Goal: Information Seeking & Learning: Learn about a topic

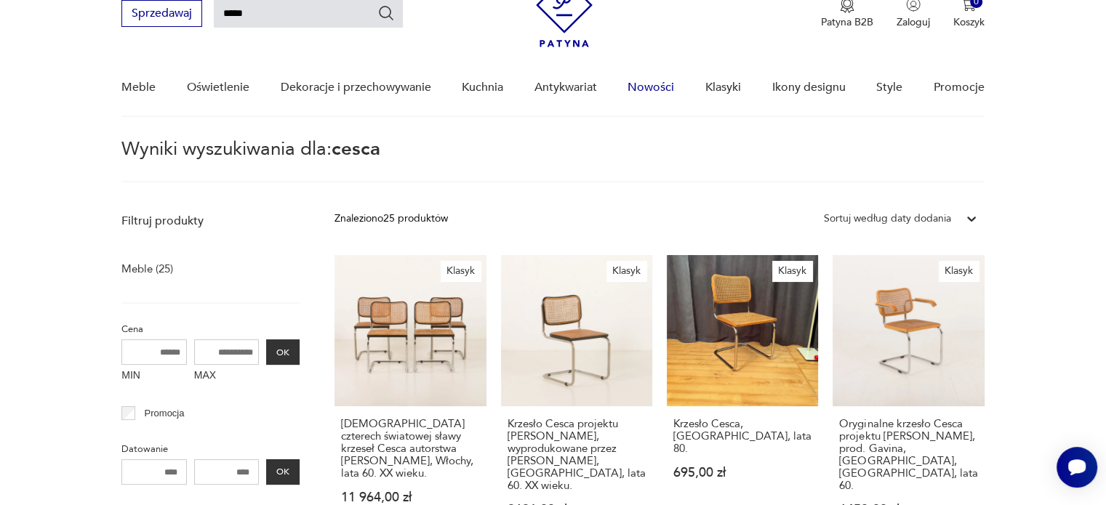
click at [649, 86] on link "Nowości" at bounding box center [651, 88] width 47 height 56
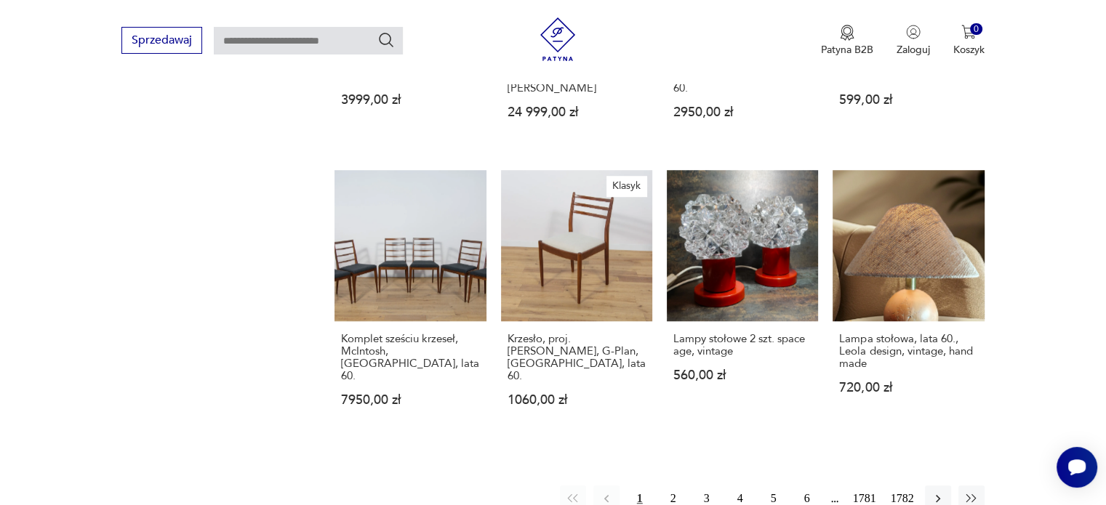
scroll to position [1146, 0]
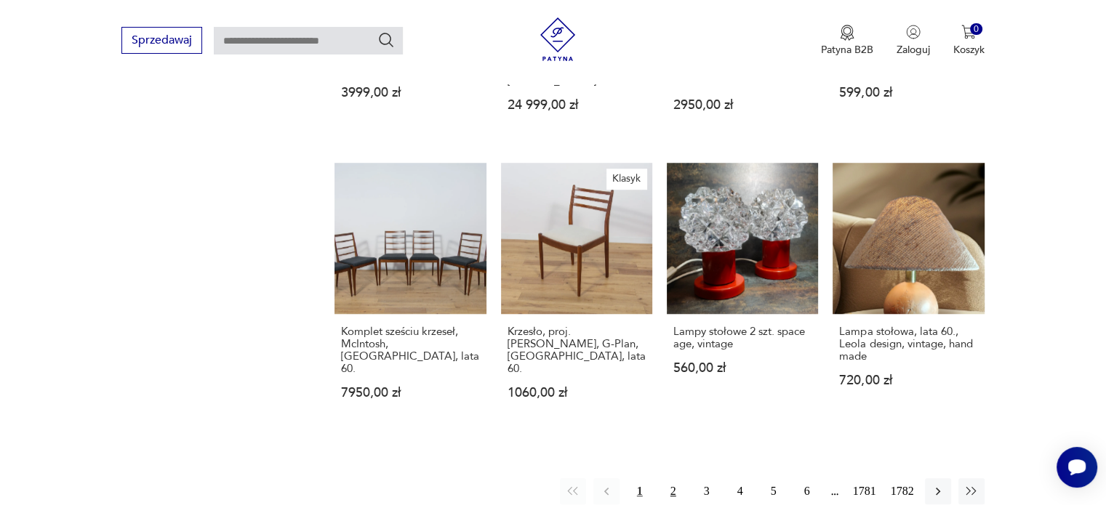
click at [672, 478] on button "2" at bounding box center [673, 491] width 26 height 26
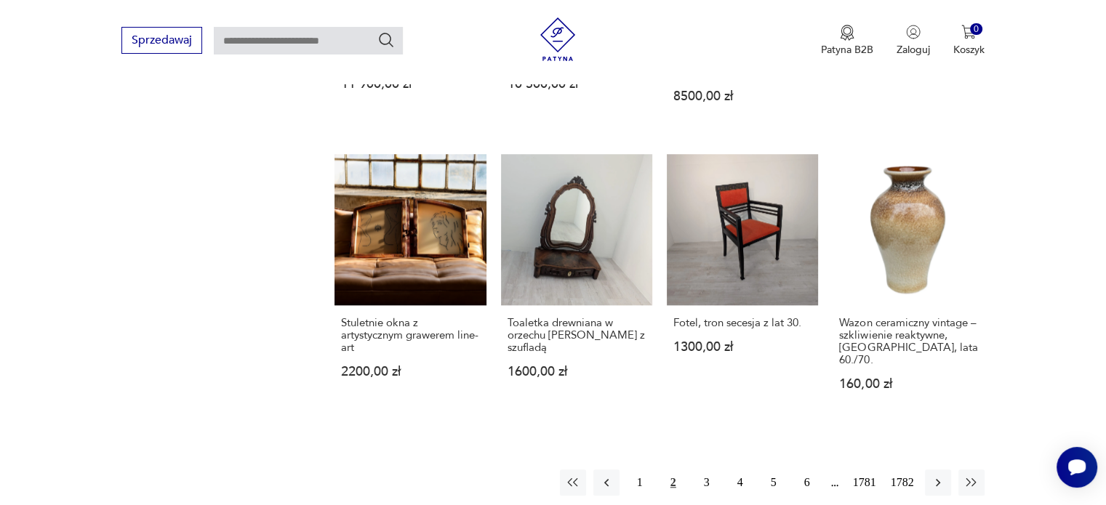
scroll to position [1283, 0]
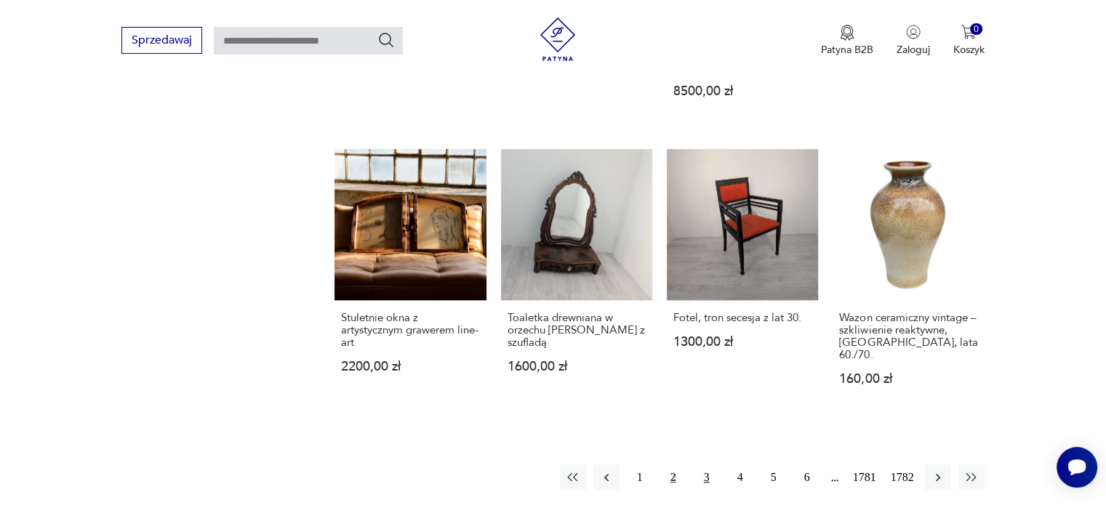
click at [705, 465] on button "3" at bounding box center [707, 478] width 26 height 26
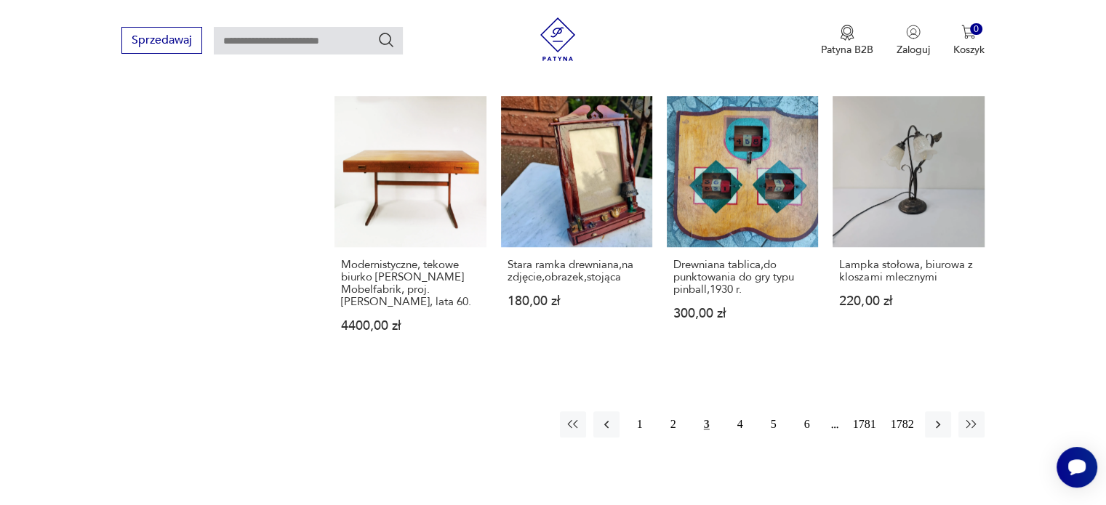
scroll to position [1221, 0]
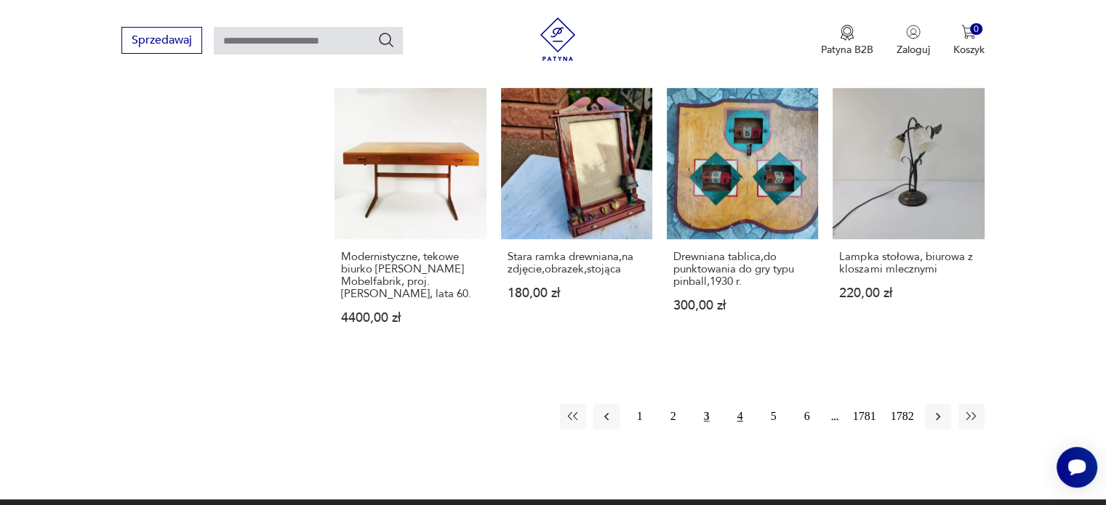
click at [742, 409] on button "4" at bounding box center [740, 417] width 26 height 26
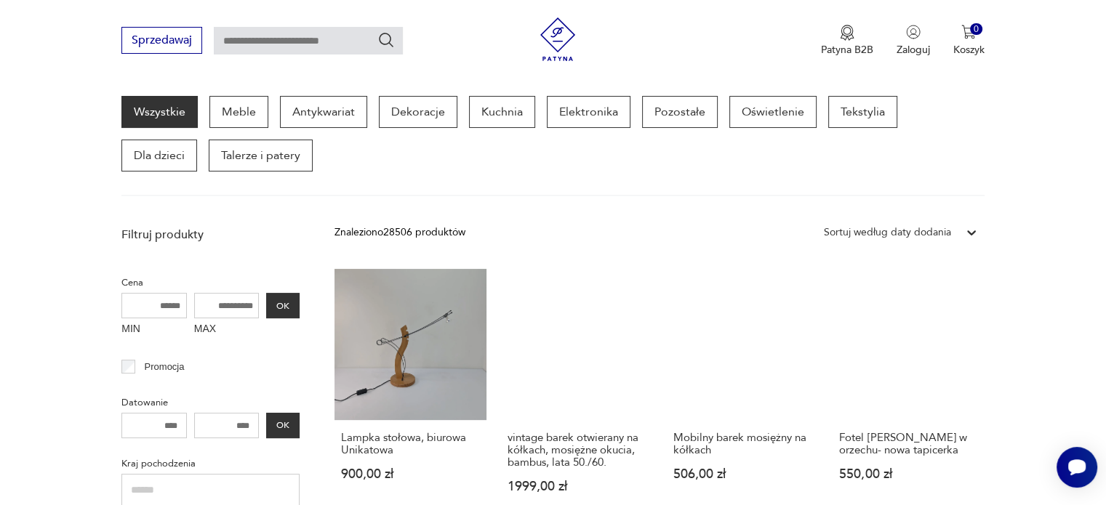
scroll to position [630, 0]
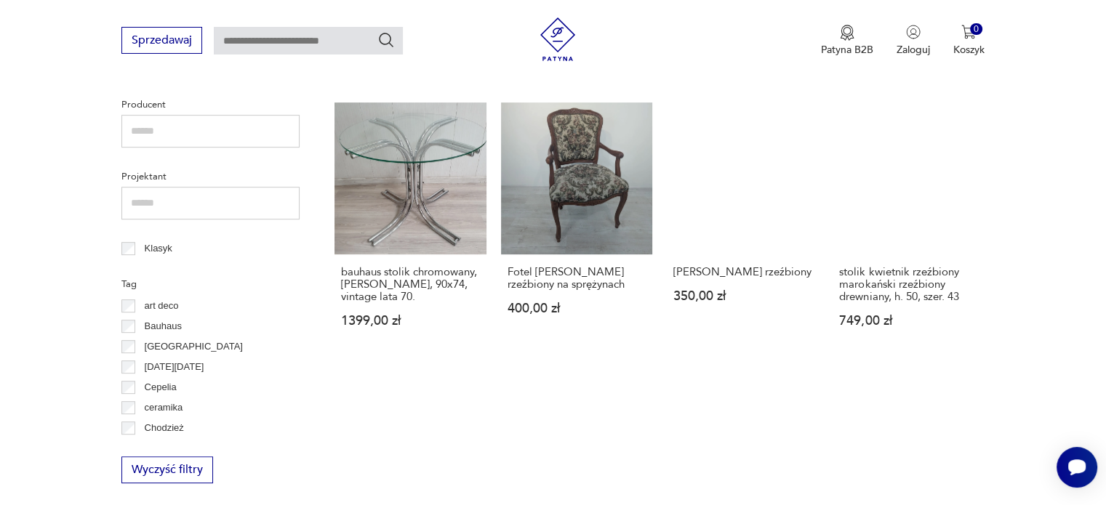
drag, startPoint x: 1102, startPoint y: 188, endPoint x: 1111, endPoint y: 194, distance: 10.9
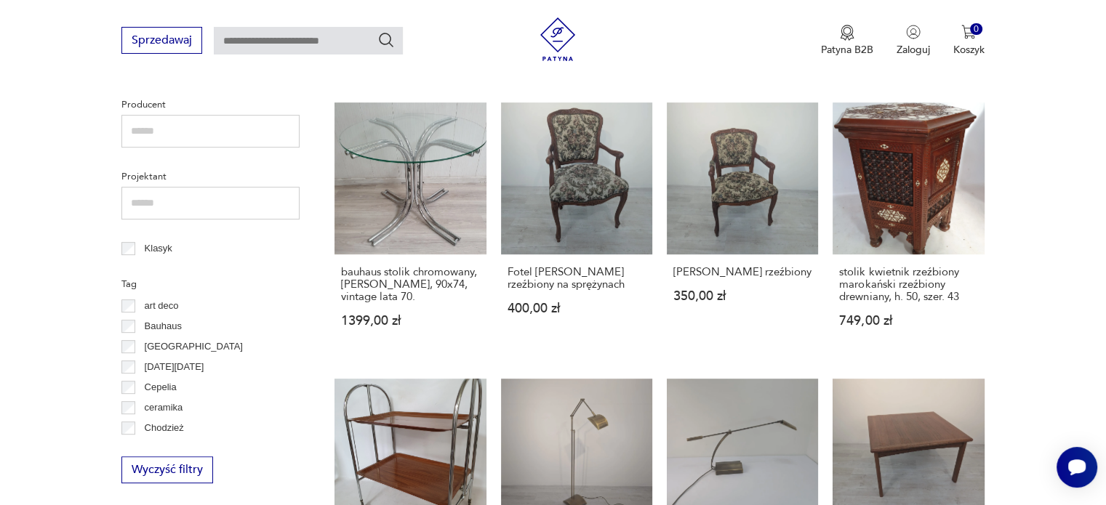
click at [1105, 194] on html "Cenimy prywatność użytkowników Używamy plików cookie, aby poprawić jakość przeg…" at bounding box center [553, 430] width 1106 height 2120
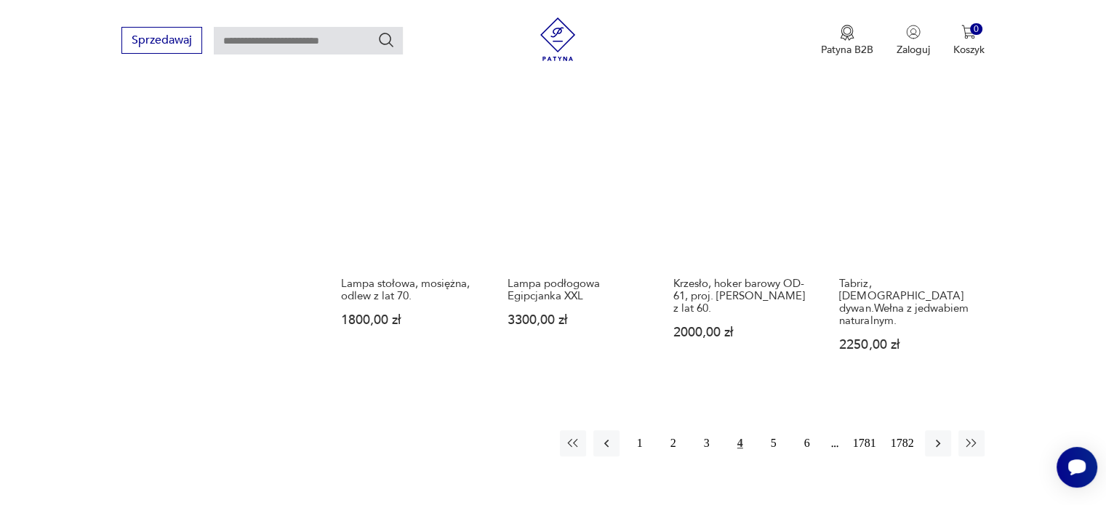
scroll to position [1175, 0]
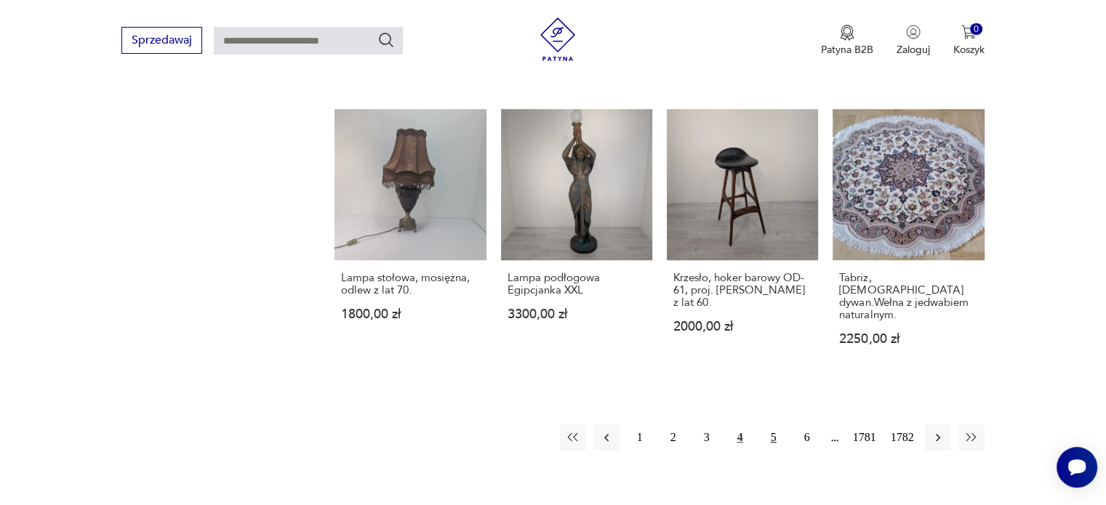
click at [777, 428] on button "5" at bounding box center [774, 438] width 26 height 26
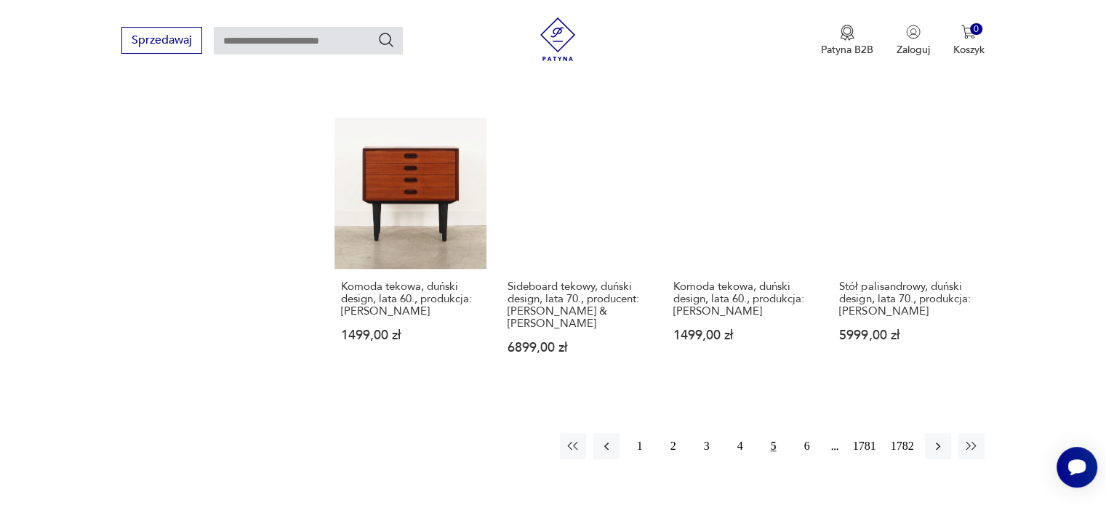
scroll to position [1208, 0]
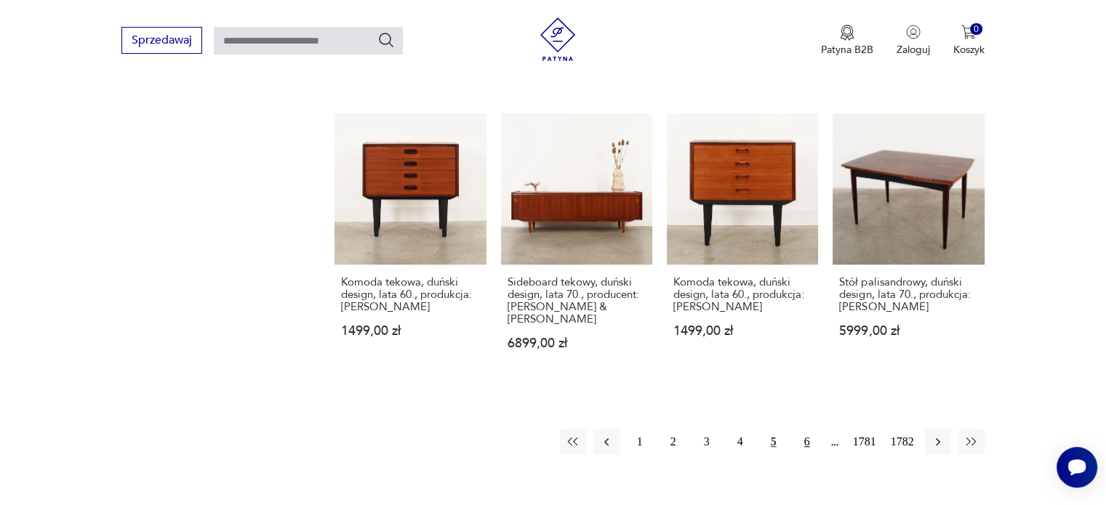
click at [806, 429] on button "6" at bounding box center [807, 442] width 26 height 26
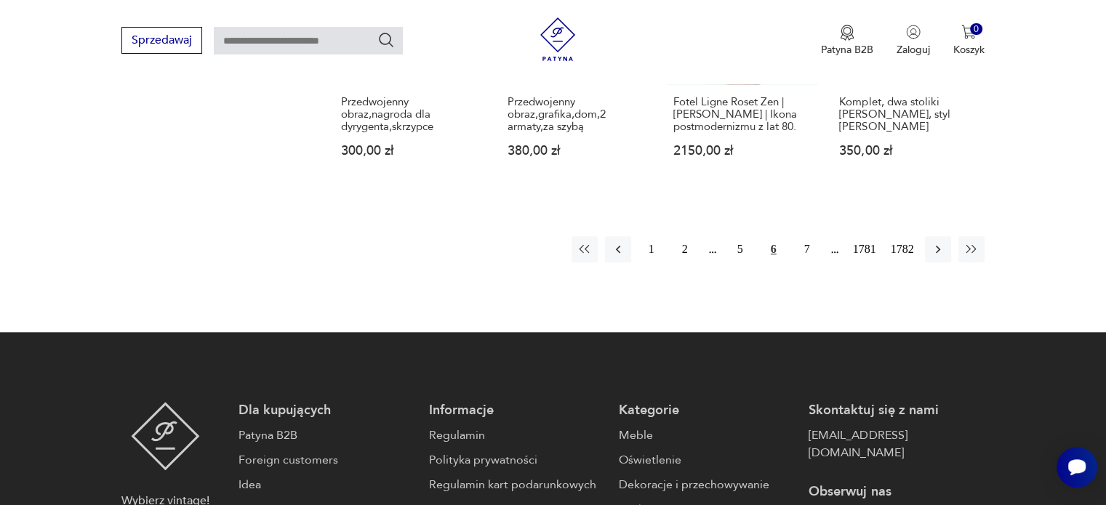
scroll to position [1389, 0]
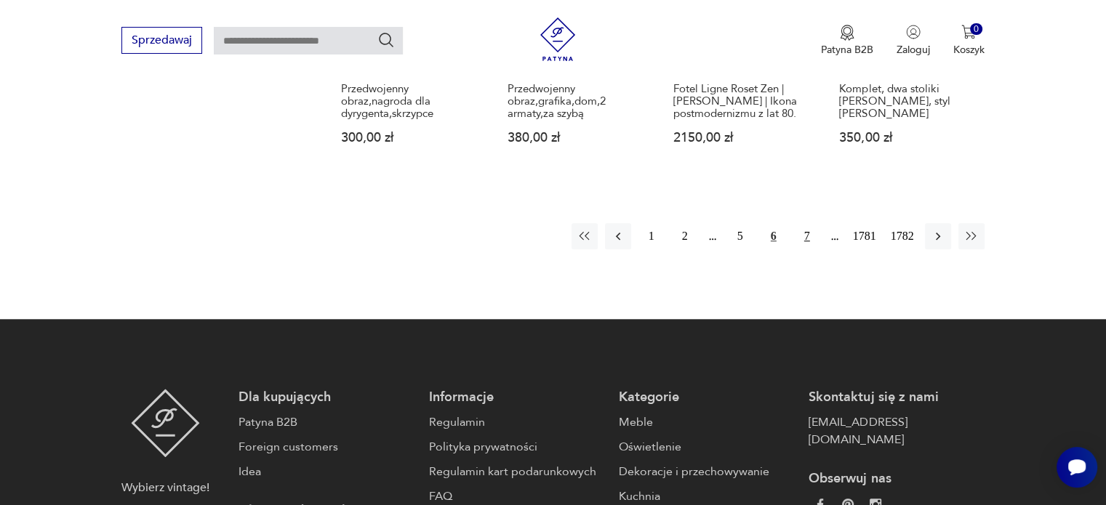
click at [809, 223] on button "7" at bounding box center [807, 236] width 26 height 26
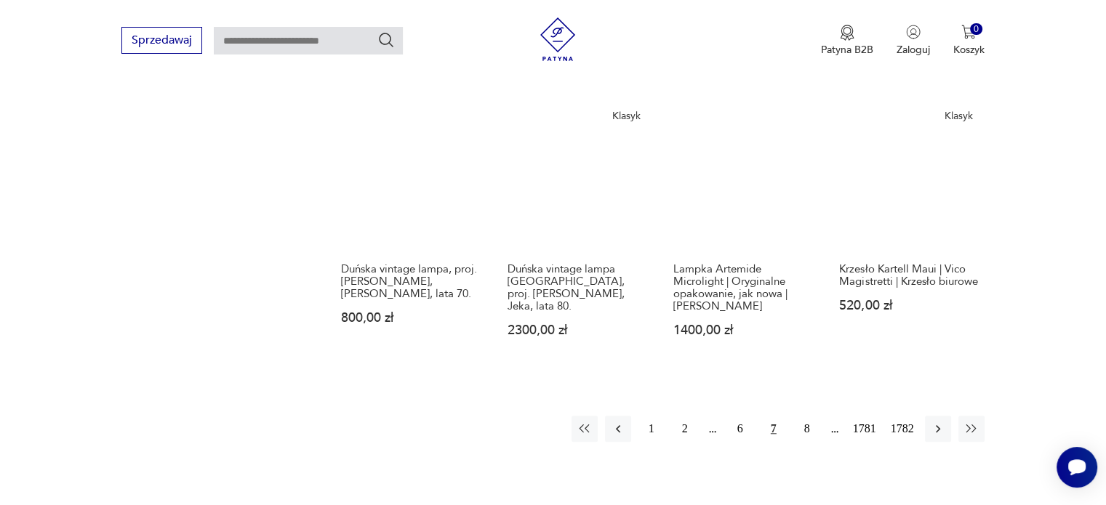
scroll to position [1273, 0]
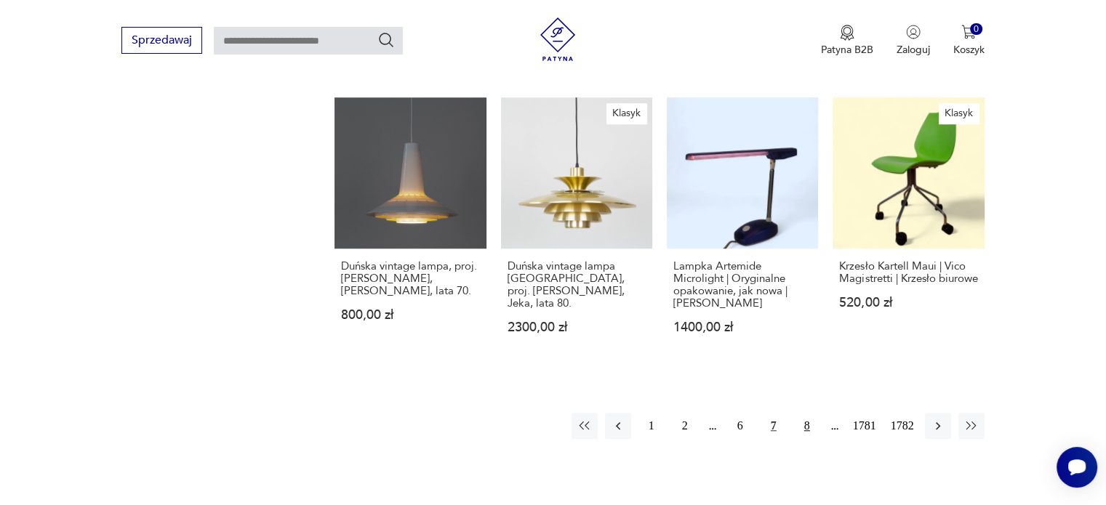
click at [802, 413] on button "8" at bounding box center [807, 426] width 26 height 26
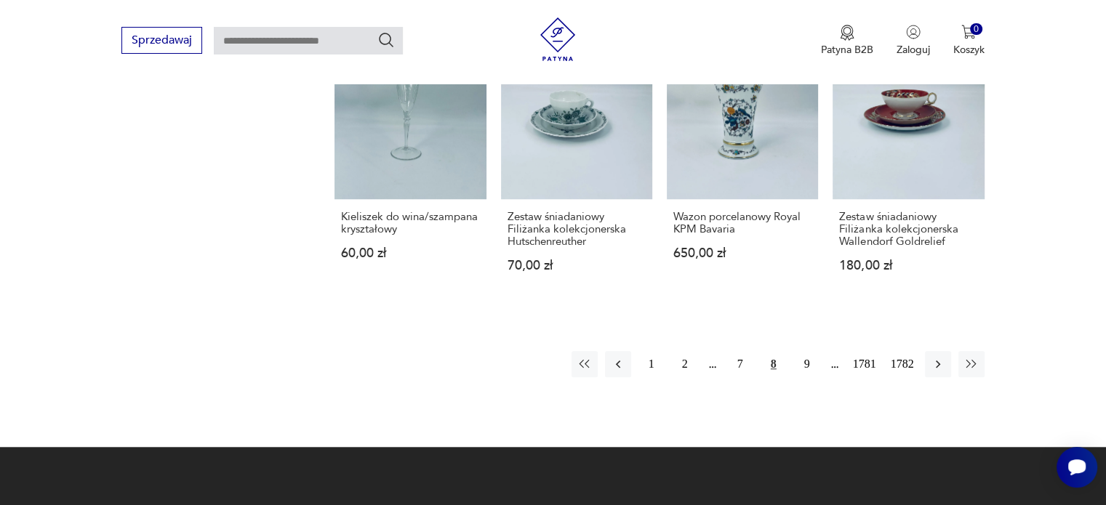
scroll to position [1293, 0]
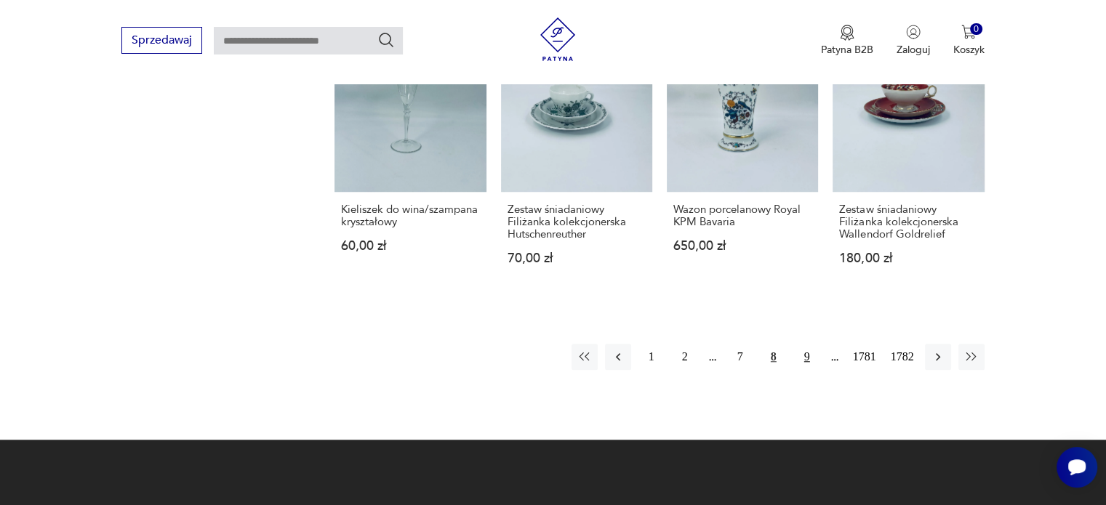
click at [804, 344] on button "9" at bounding box center [807, 357] width 26 height 26
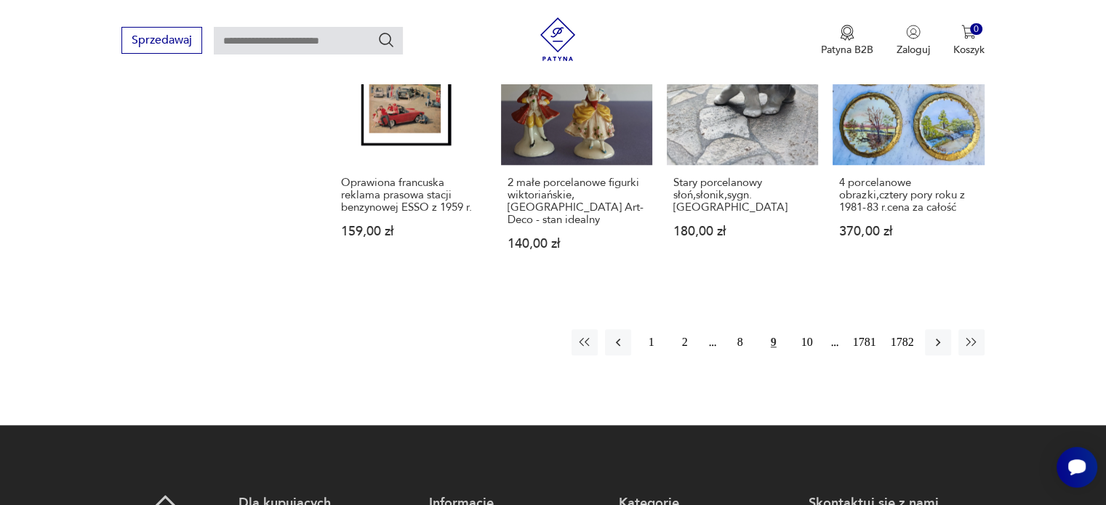
scroll to position [1306, 0]
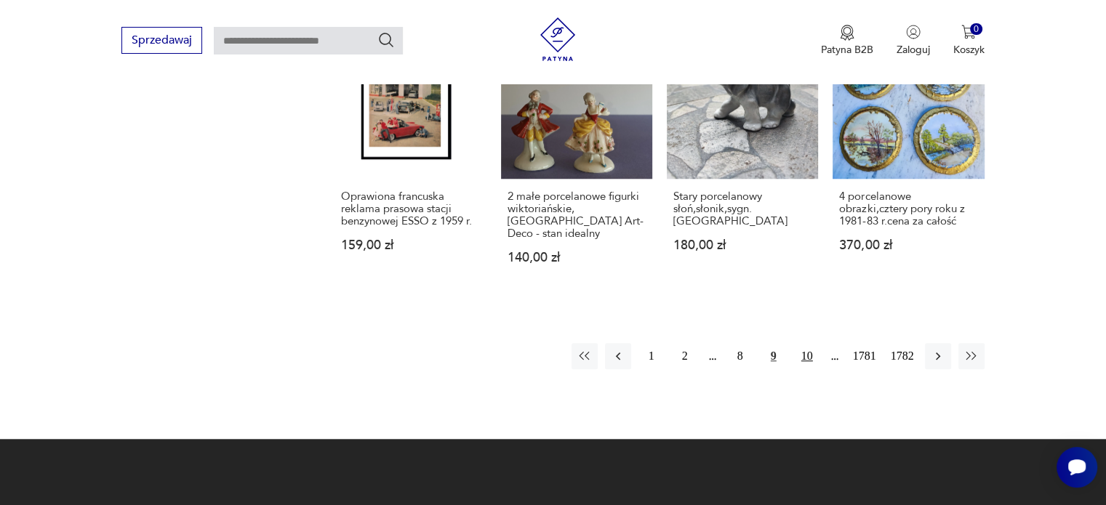
click at [804, 343] on button "10" at bounding box center [807, 356] width 26 height 26
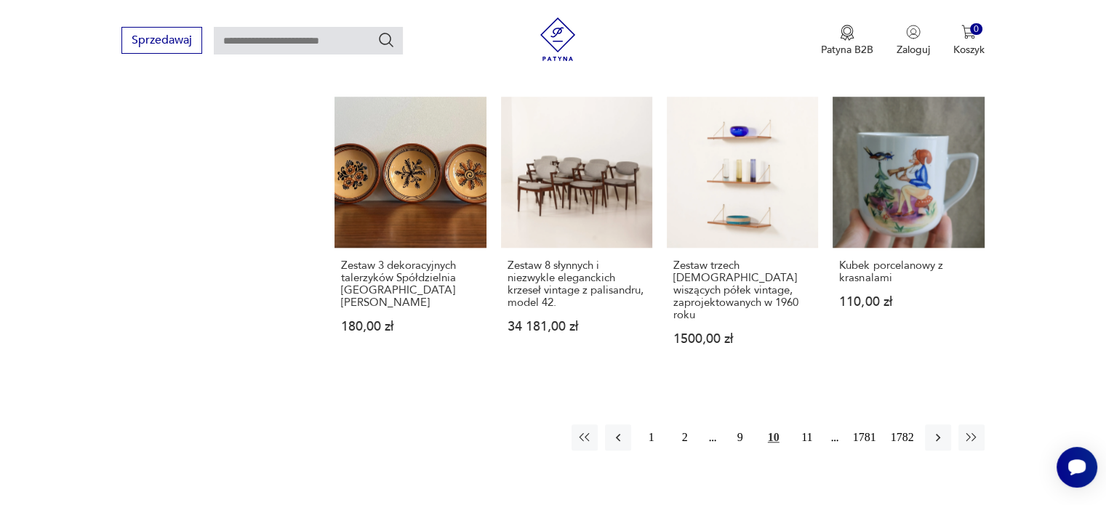
scroll to position [1234, 0]
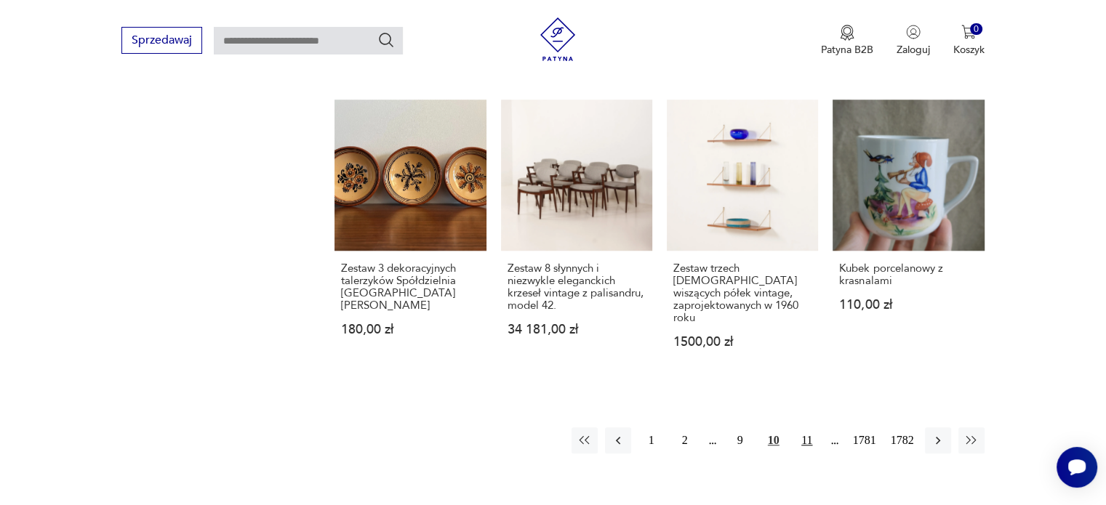
click at [811, 428] on button "11" at bounding box center [807, 441] width 26 height 26
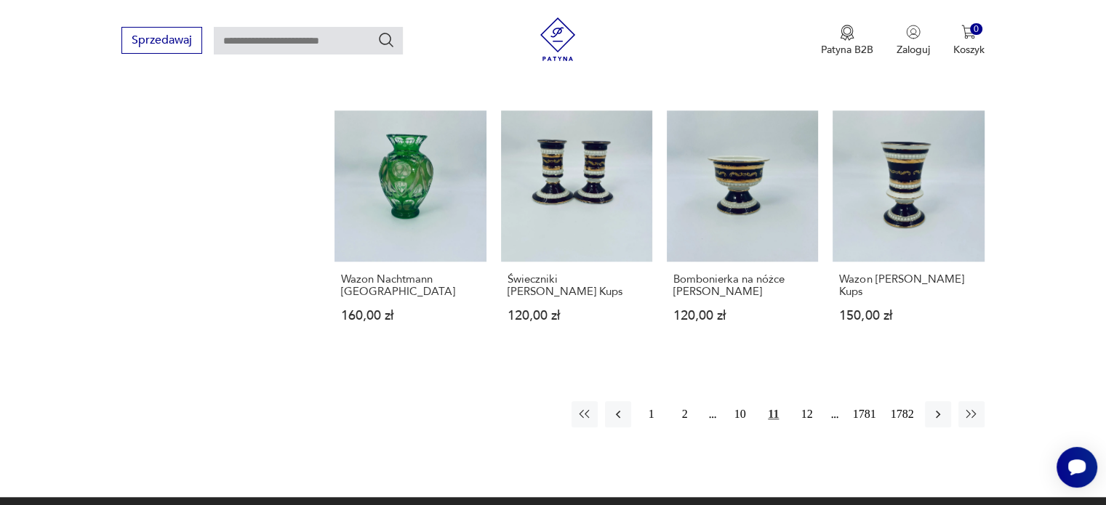
scroll to position [1171, 0]
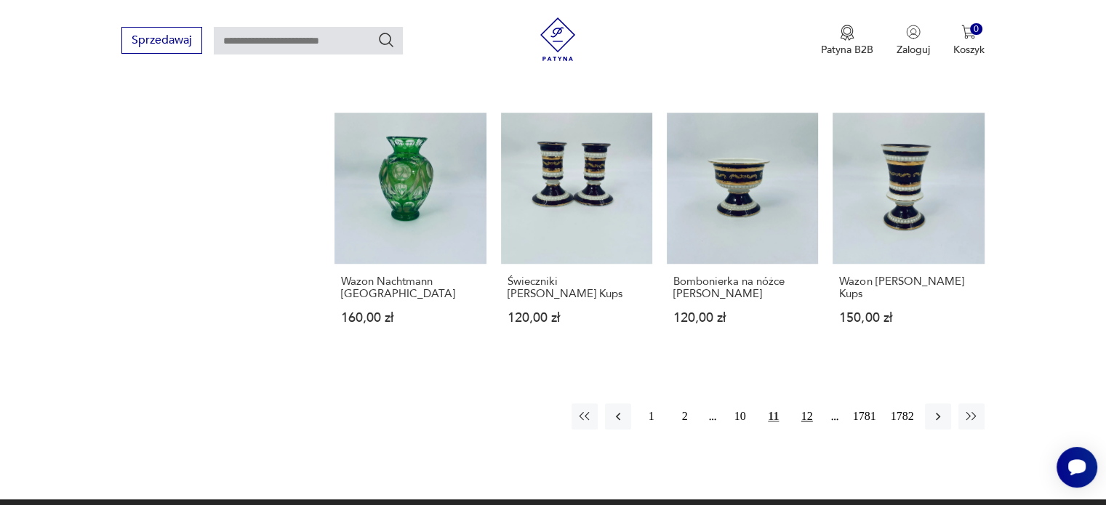
click at [808, 404] on button "12" at bounding box center [807, 417] width 26 height 26
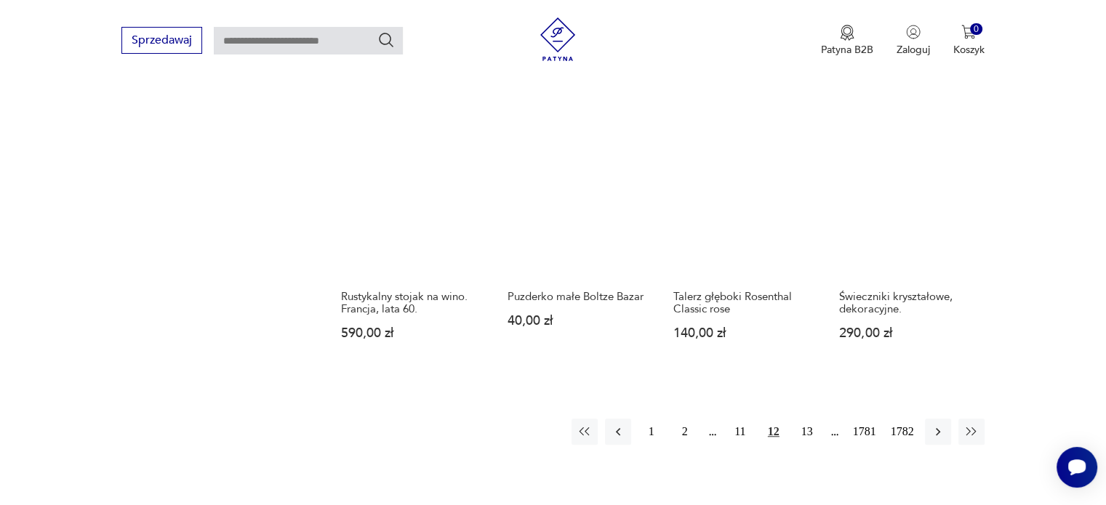
scroll to position [1165, 0]
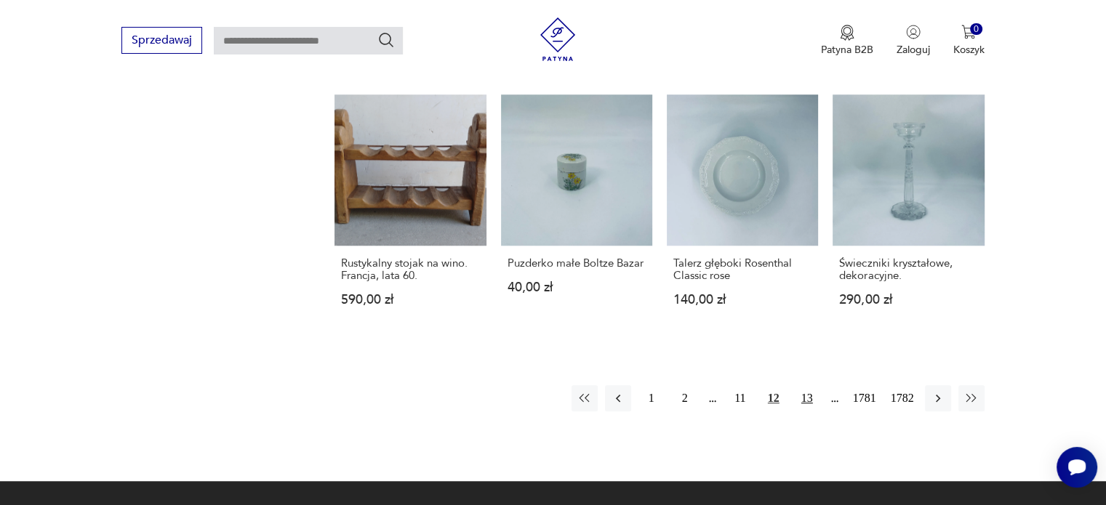
click at [809, 401] on button "13" at bounding box center [807, 398] width 26 height 26
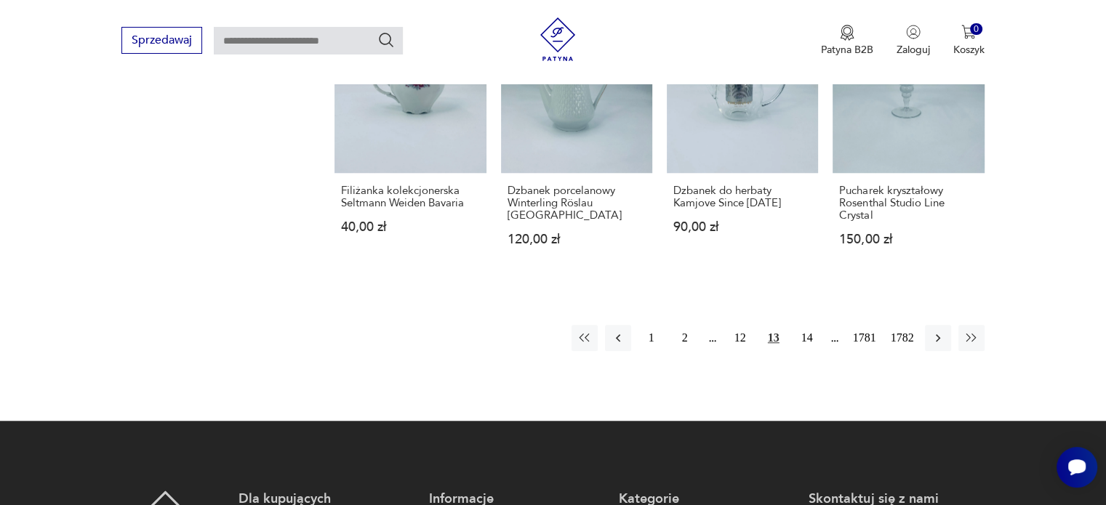
scroll to position [1251, 0]
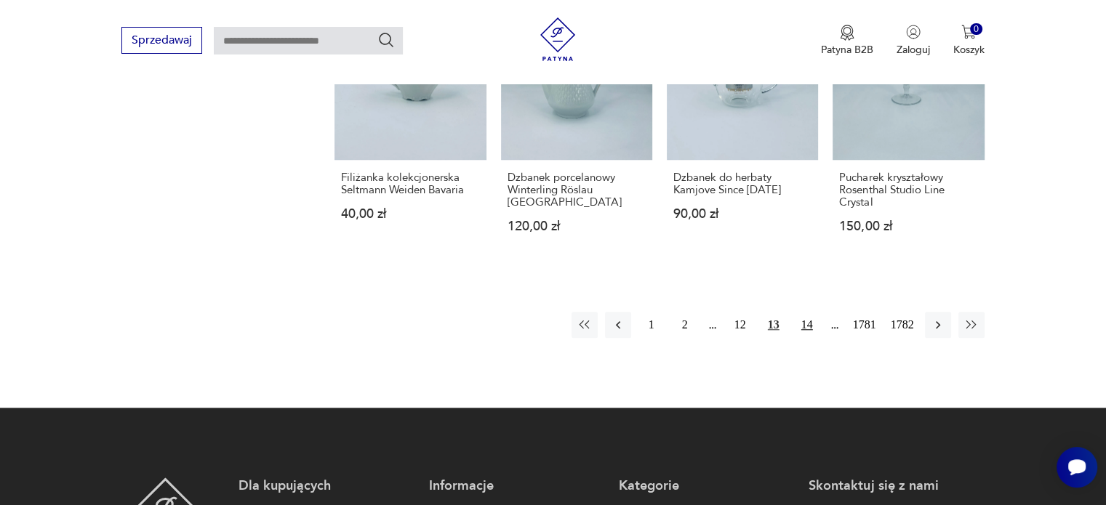
click at [806, 328] on button "14" at bounding box center [807, 325] width 26 height 26
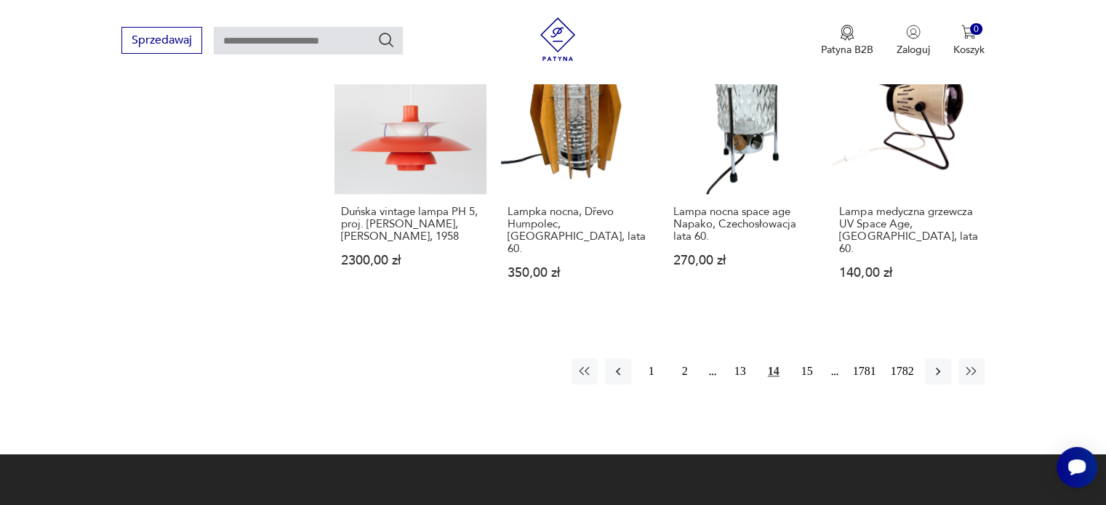
scroll to position [1259, 0]
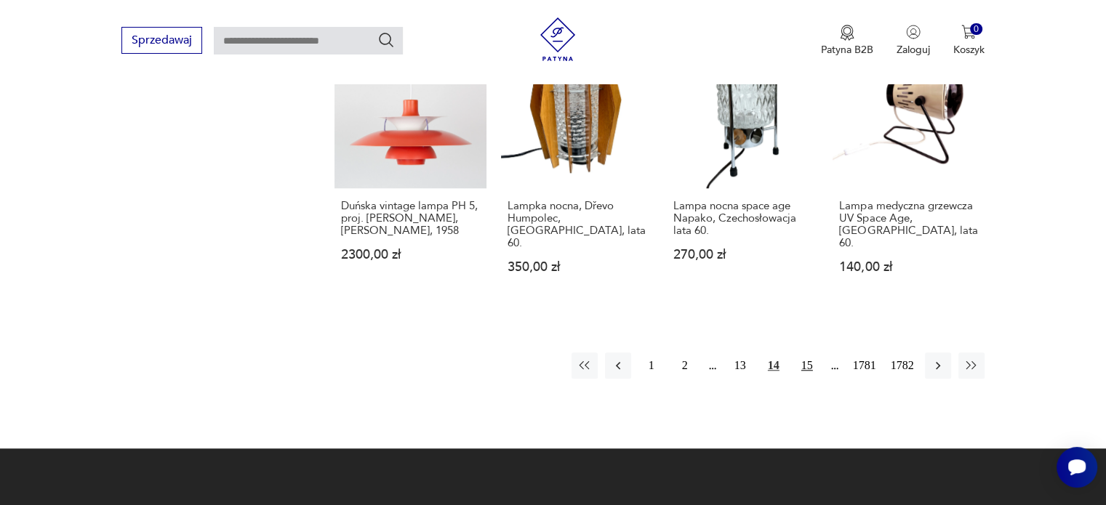
click at [800, 353] on button "15" at bounding box center [807, 366] width 26 height 26
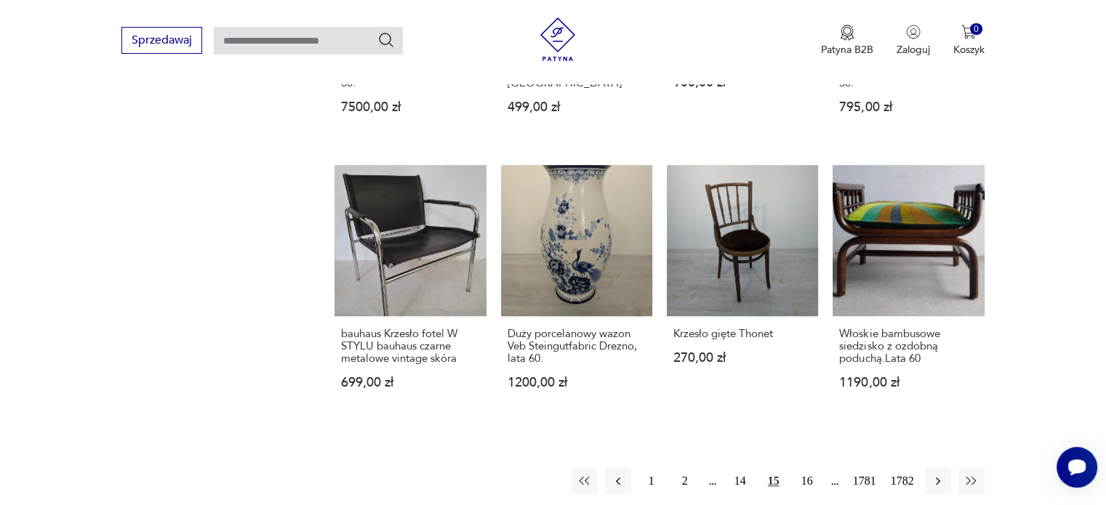
scroll to position [1149, 0]
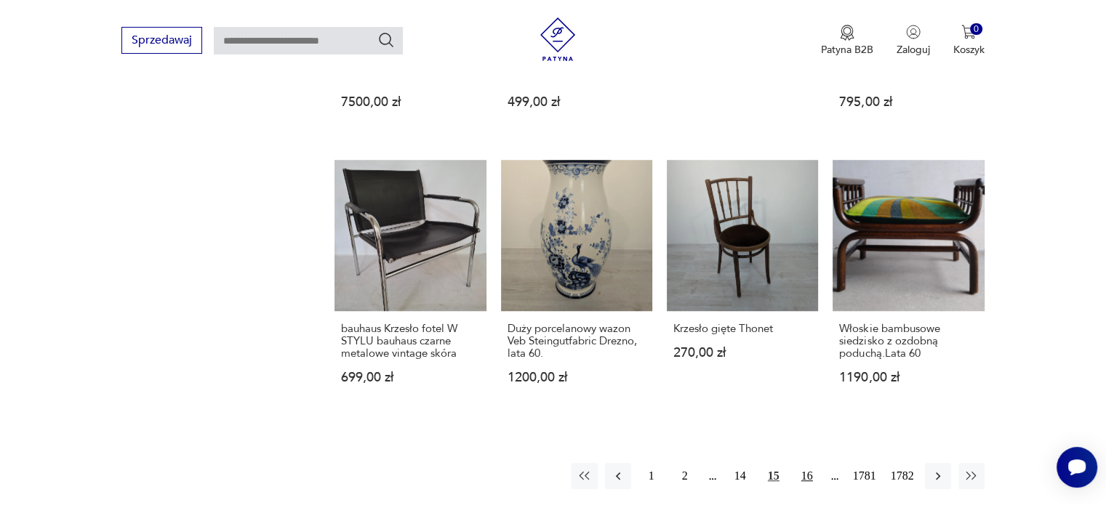
click at [804, 463] on button "16" at bounding box center [807, 476] width 26 height 26
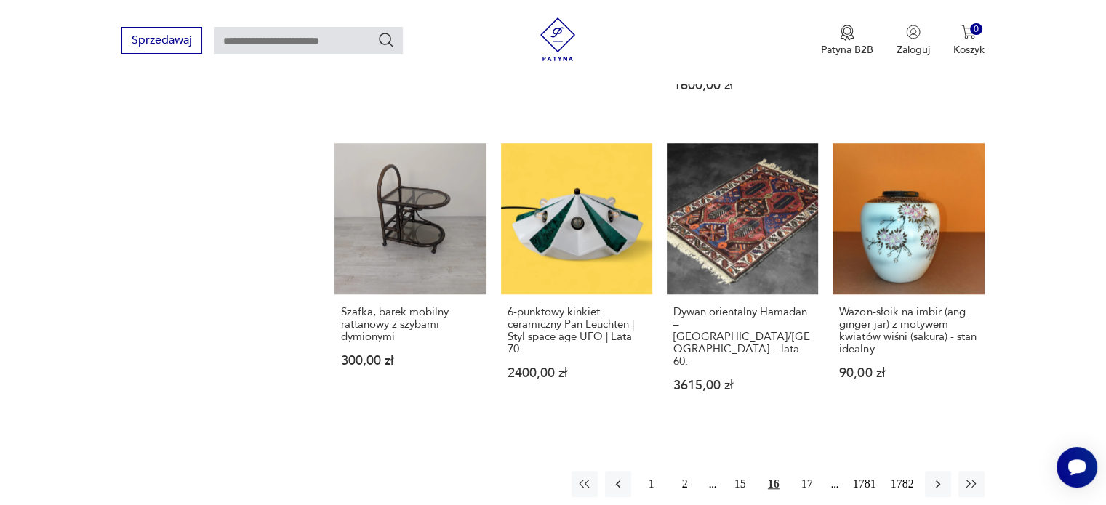
scroll to position [1139, 0]
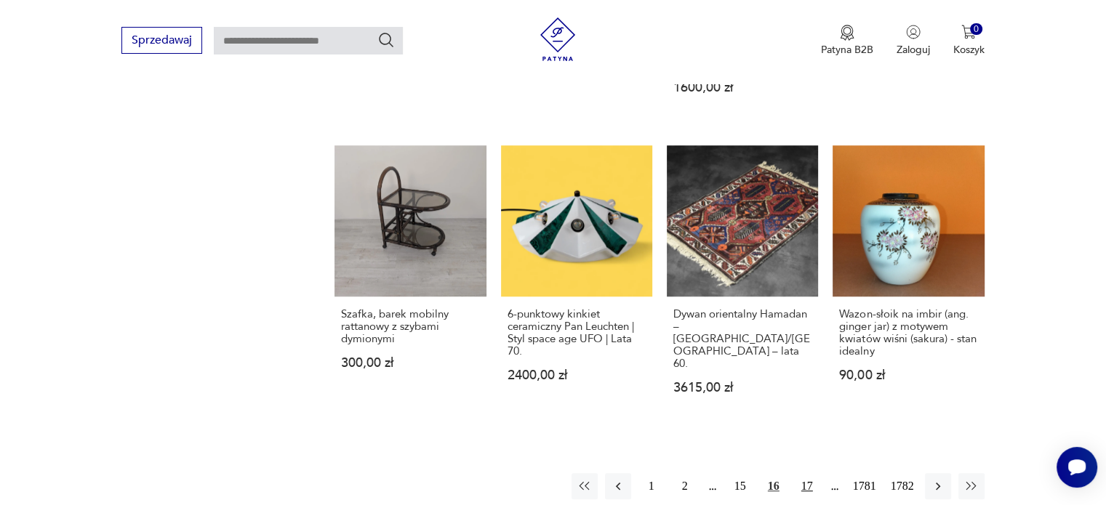
click at [807, 478] on button "17" at bounding box center [807, 486] width 26 height 26
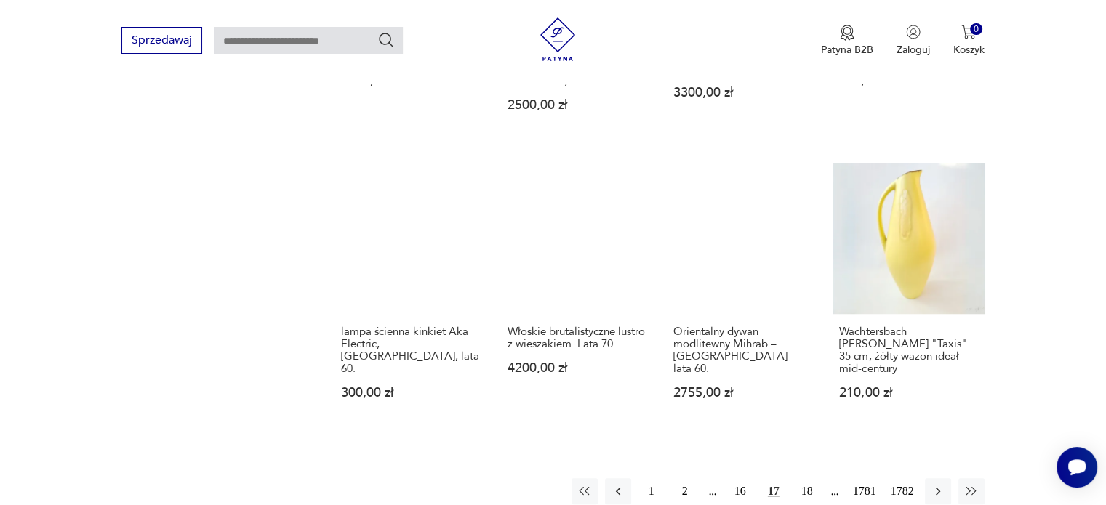
scroll to position [1182, 0]
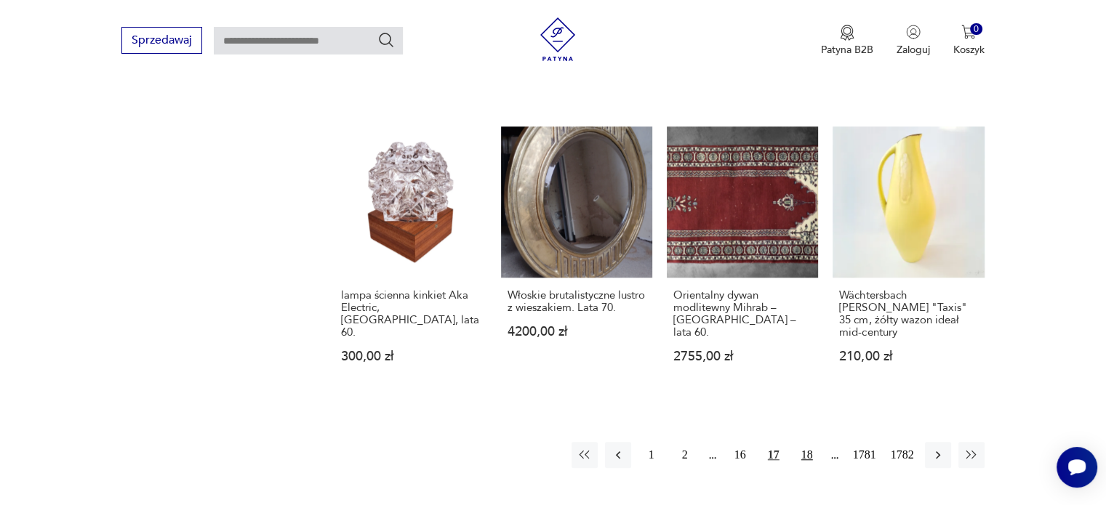
click at [809, 442] on button "18" at bounding box center [807, 455] width 26 height 26
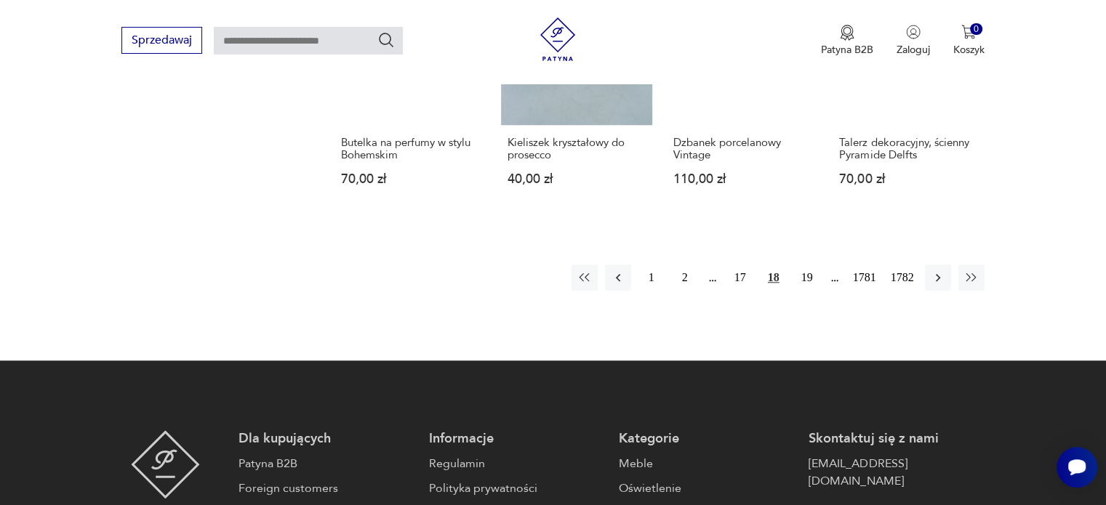
scroll to position [1321, 0]
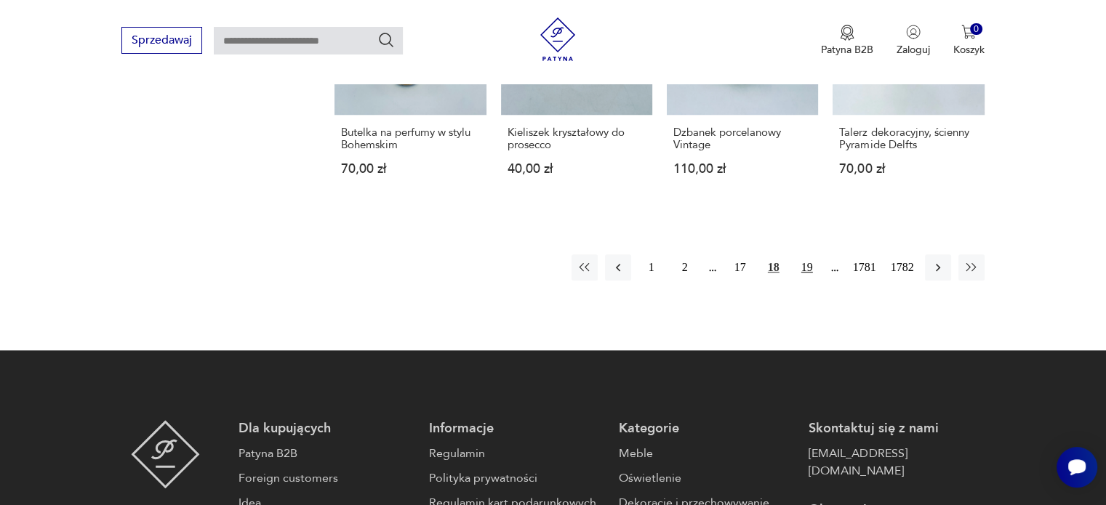
click at [807, 259] on button "19" at bounding box center [807, 268] width 26 height 26
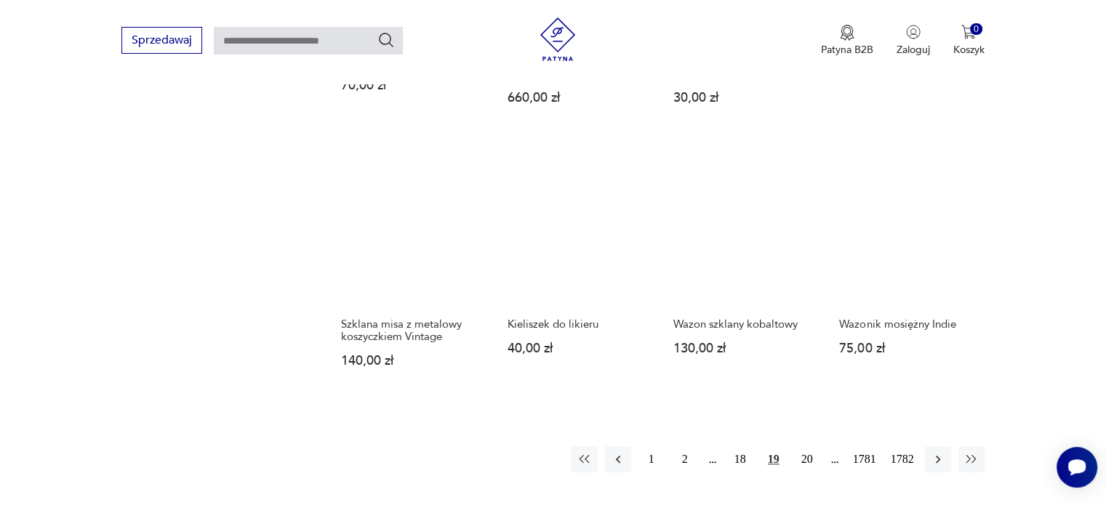
scroll to position [1146, 0]
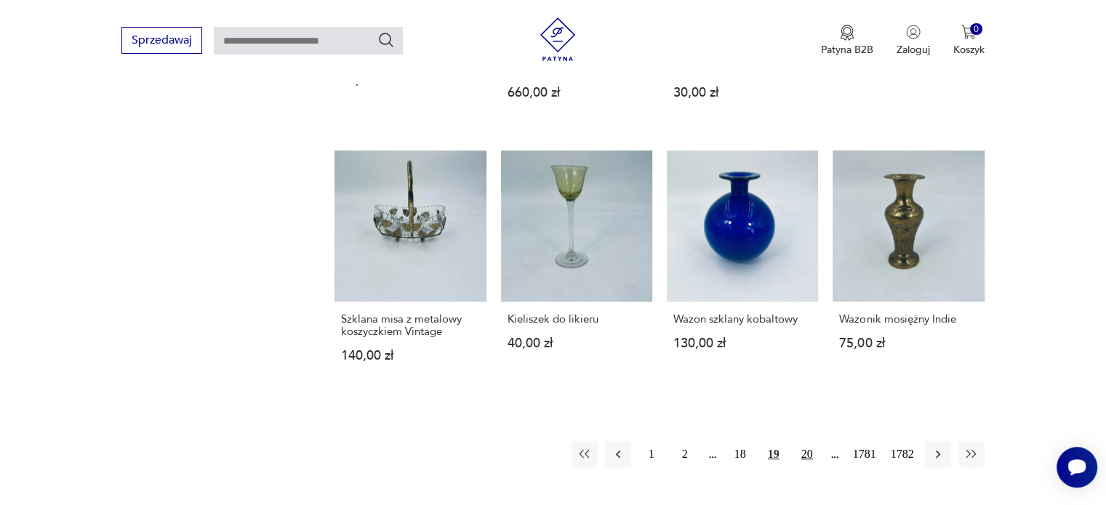
click at [808, 450] on button "20" at bounding box center [807, 454] width 26 height 26
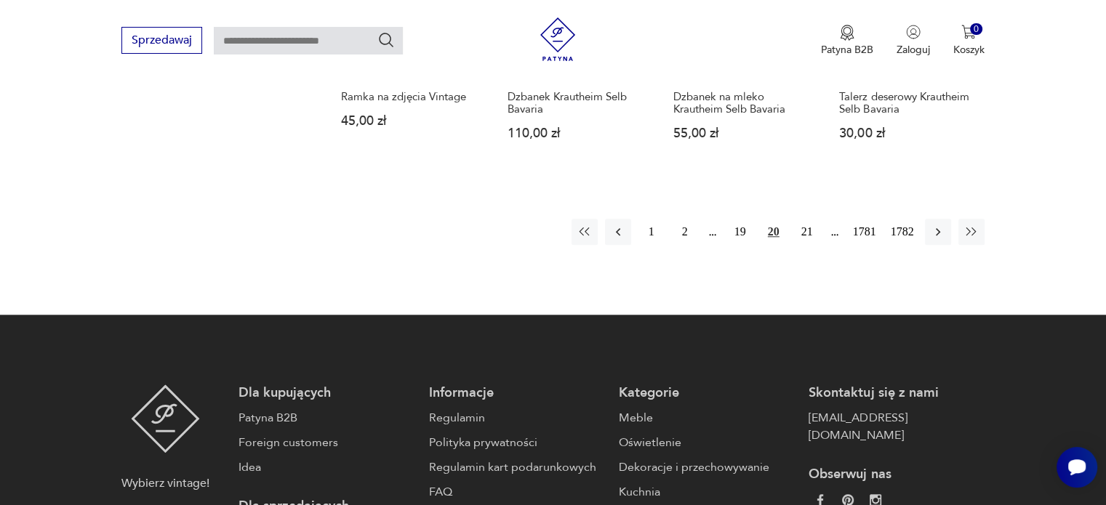
scroll to position [1367, 0]
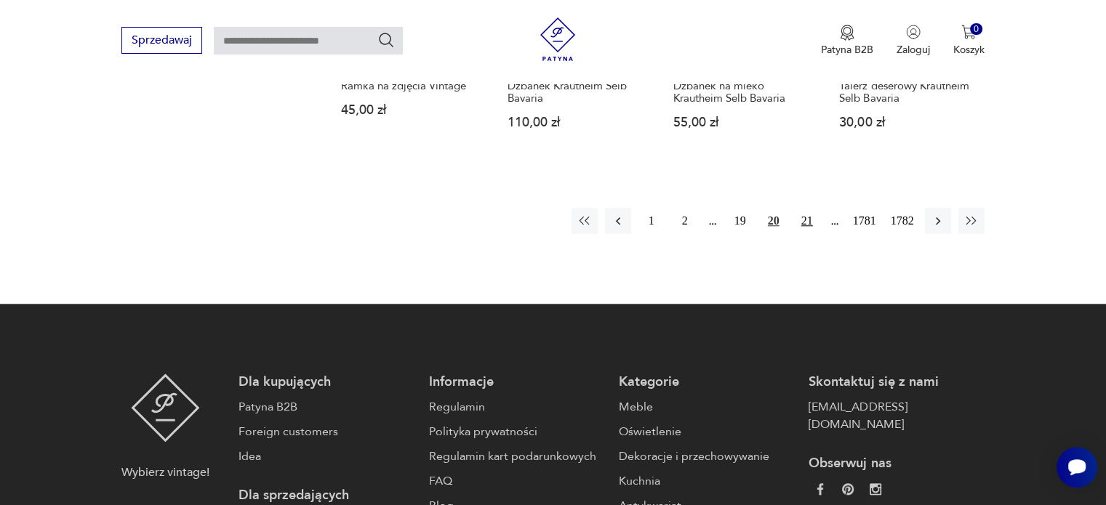
click at [799, 208] on button "21" at bounding box center [807, 221] width 26 height 26
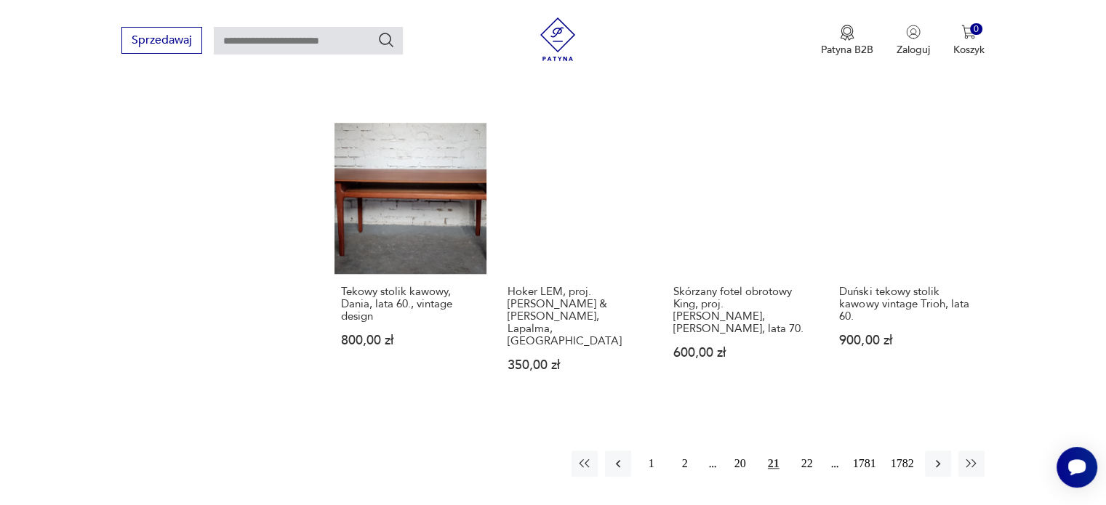
scroll to position [1203, 0]
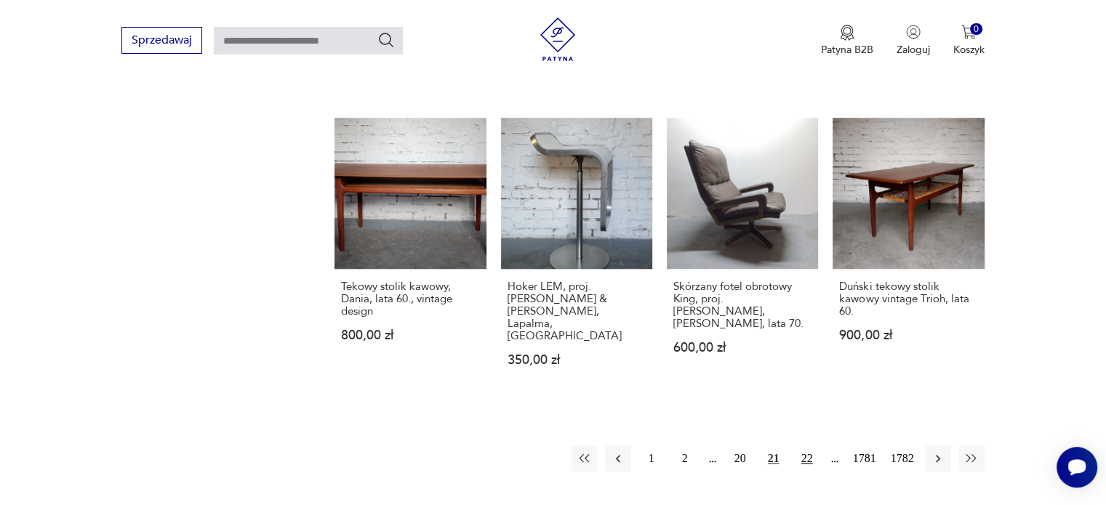
click at [802, 446] on button "22" at bounding box center [807, 459] width 26 height 26
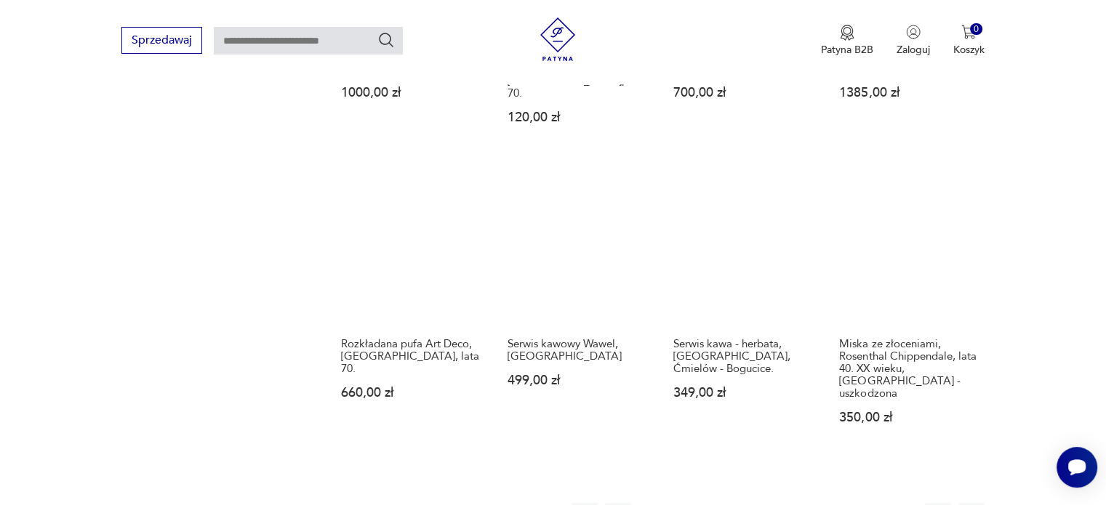
scroll to position [1136, 0]
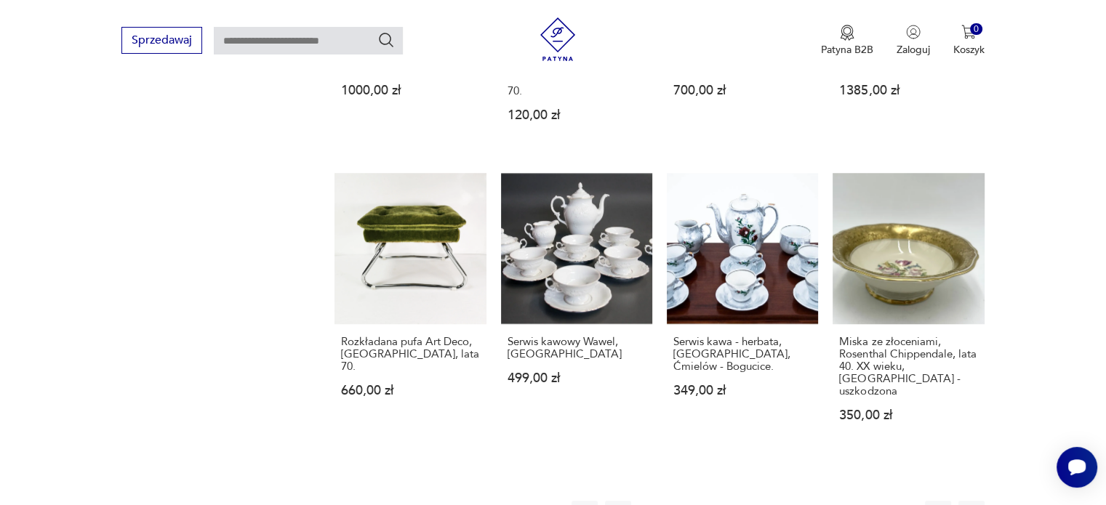
click at [798, 501] on button "23" at bounding box center [807, 514] width 26 height 26
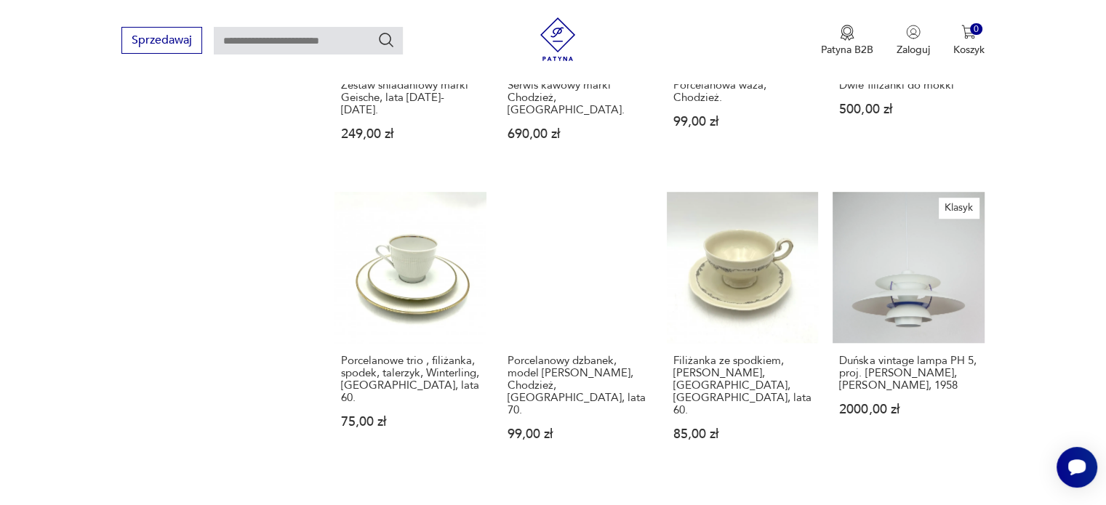
scroll to position [1144, 0]
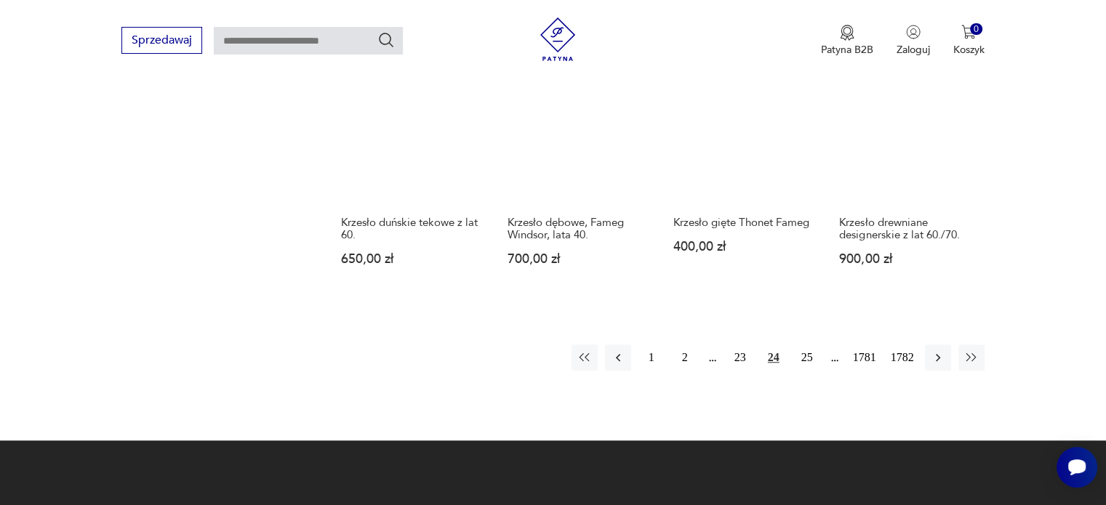
scroll to position [1291, 0]
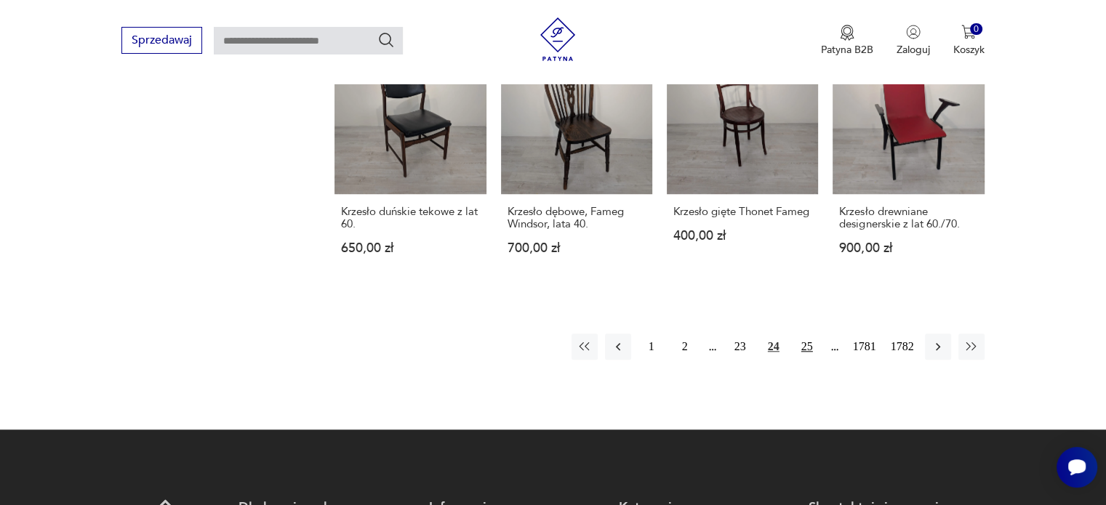
click at [803, 340] on button "25" at bounding box center [807, 347] width 26 height 26
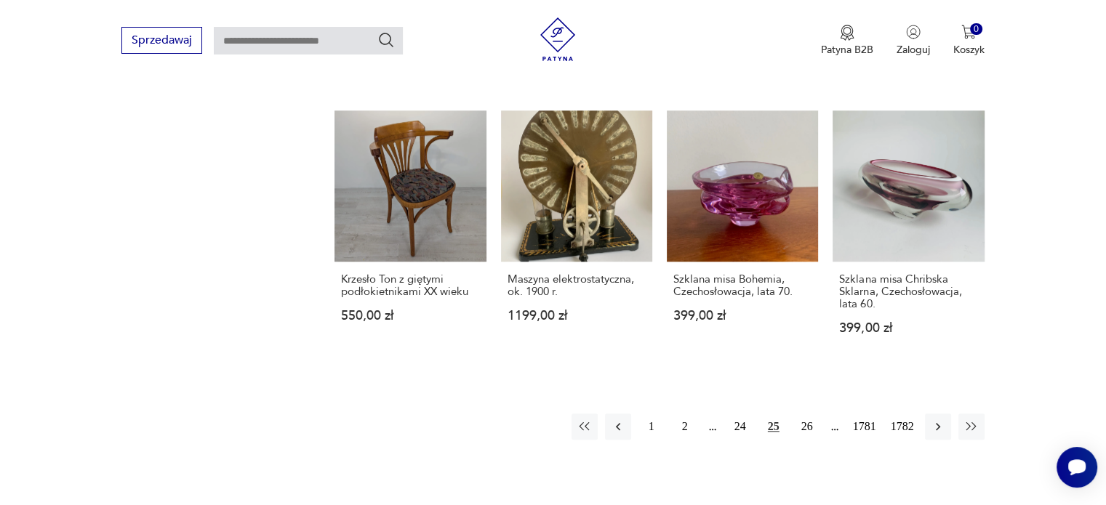
scroll to position [1245, 0]
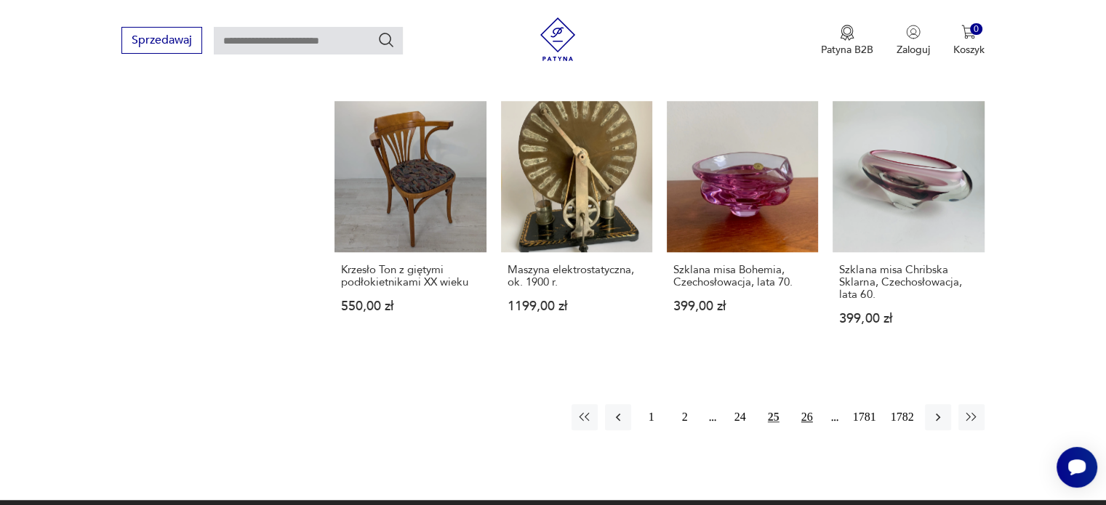
click at [810, 404] on button "26" at bounding box center [807, 417] width 26 height 26
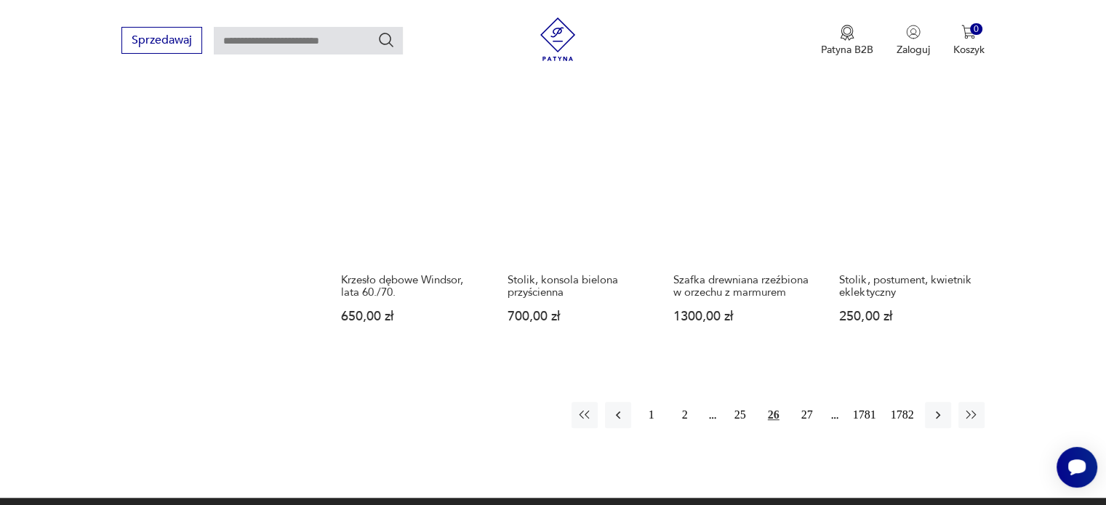
scroll to position [1318, 0]
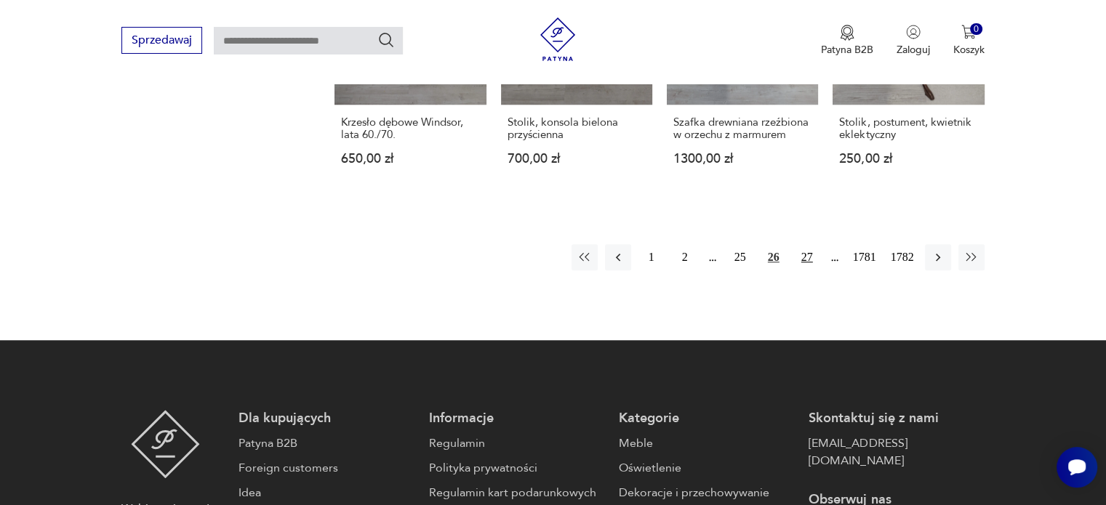
click at [809, 244] on button "27" at bounding box center [807, 257] width 26 height 26
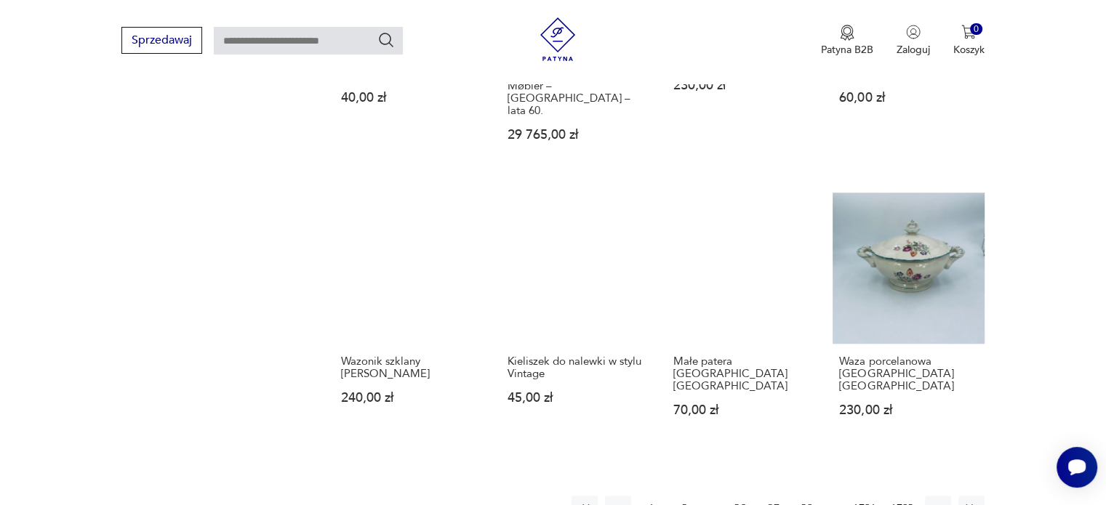
scroll to position [1142, 0]
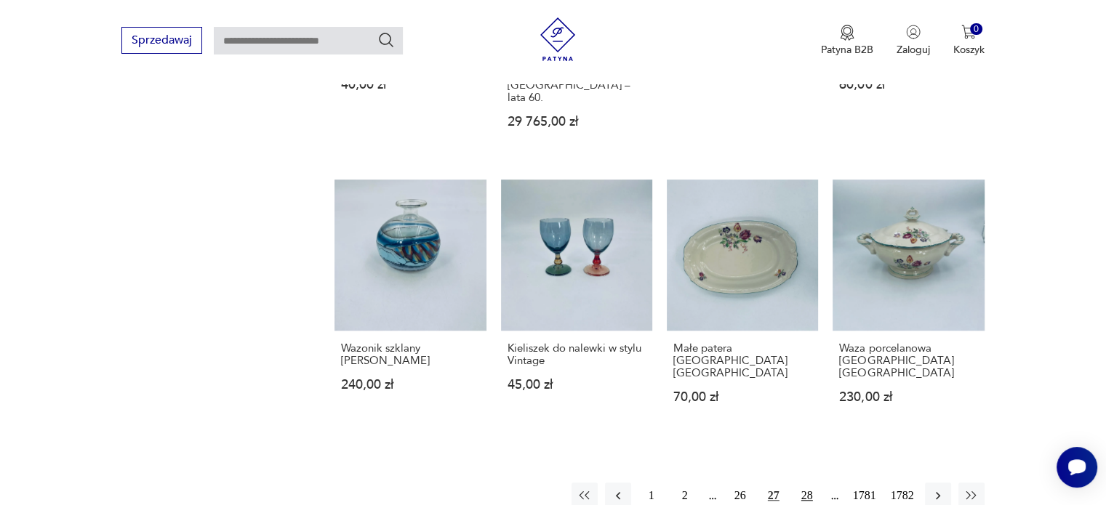
click at [806, 483] on button "28" at bounding box center [807, 496] width 26 height 26
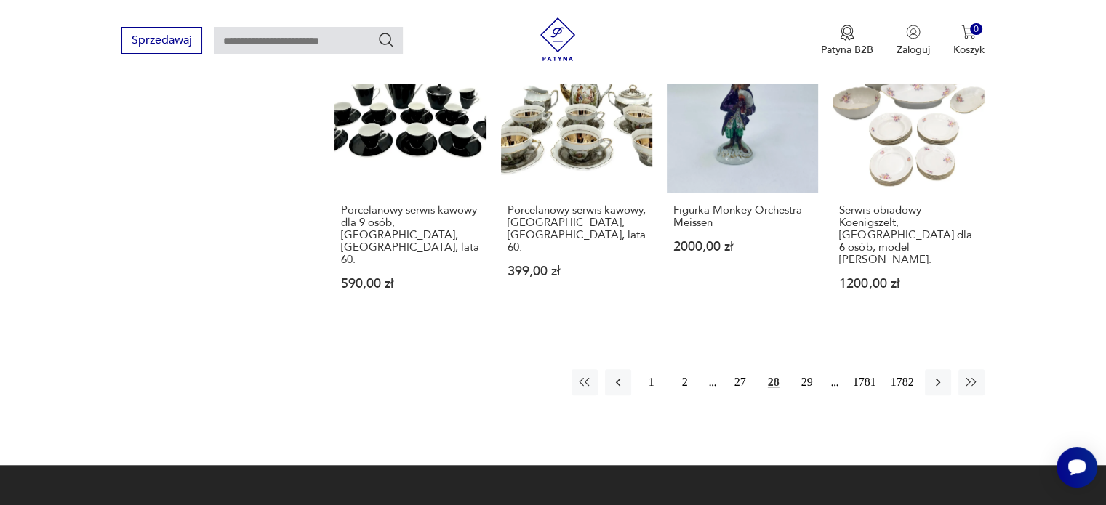
scroll to position [1240, 0]
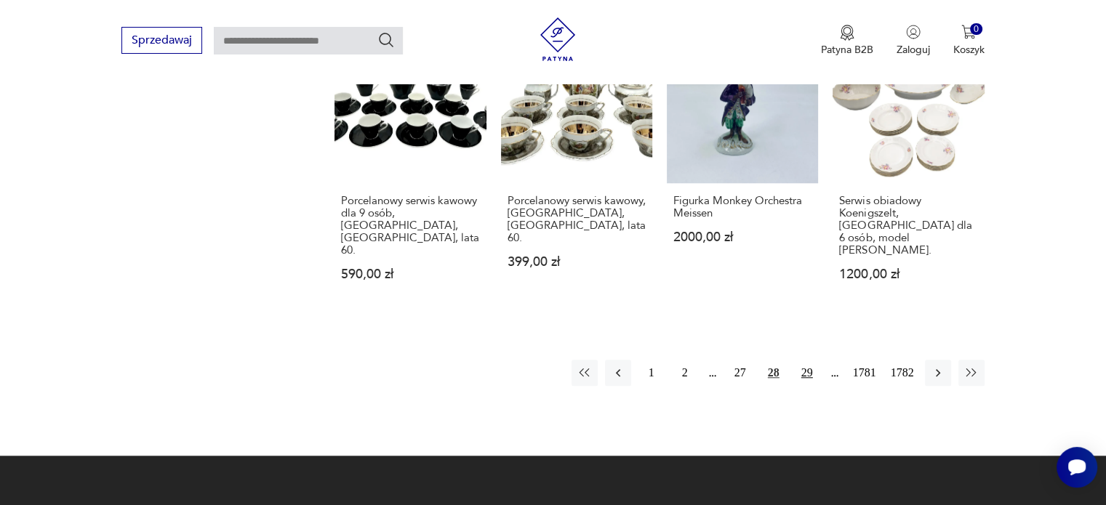
click at [804, 360] on button "29" at bounding box center [807, 373] width 26 height 26
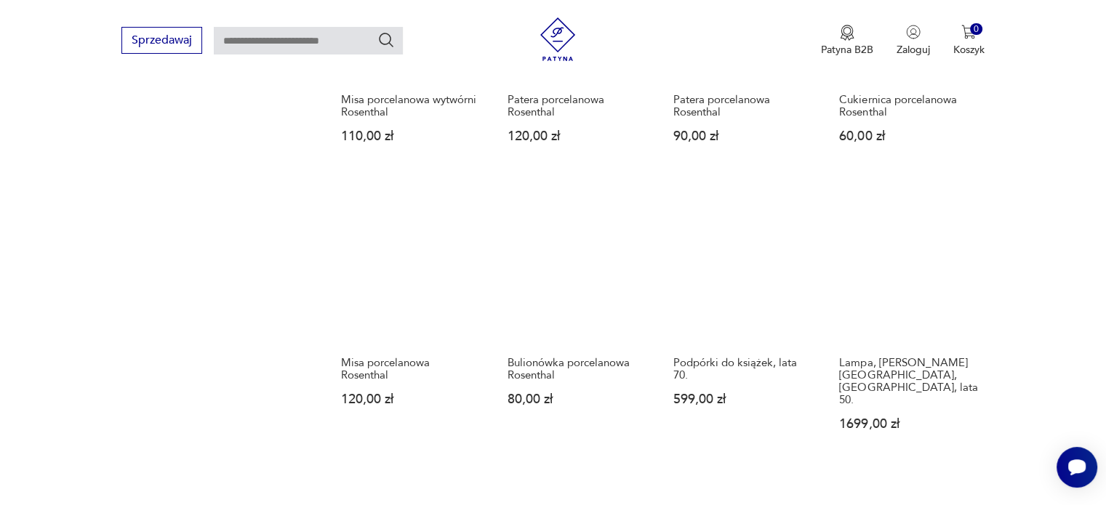
scroll to position [1117, 0]
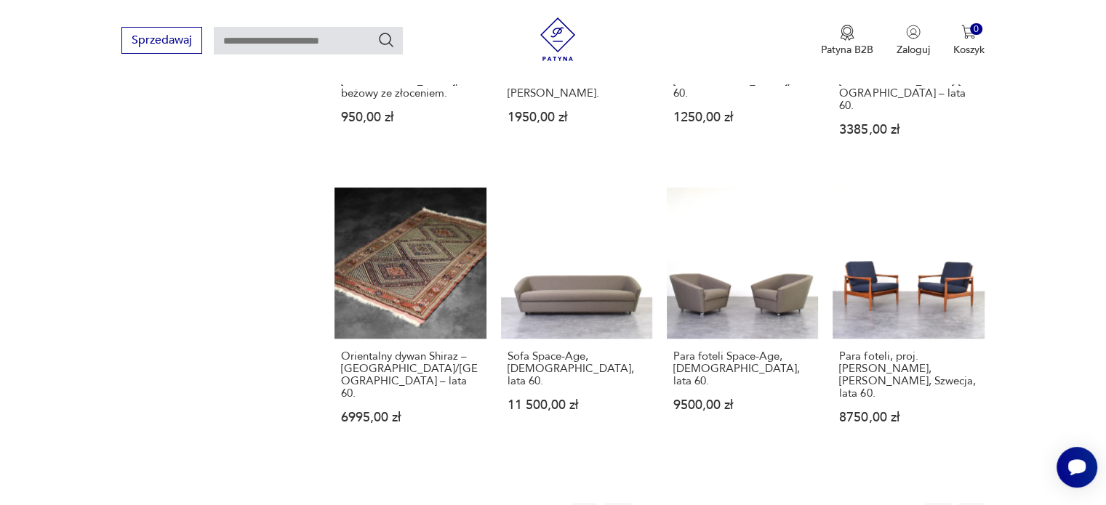
scroll to position [1144, 0]
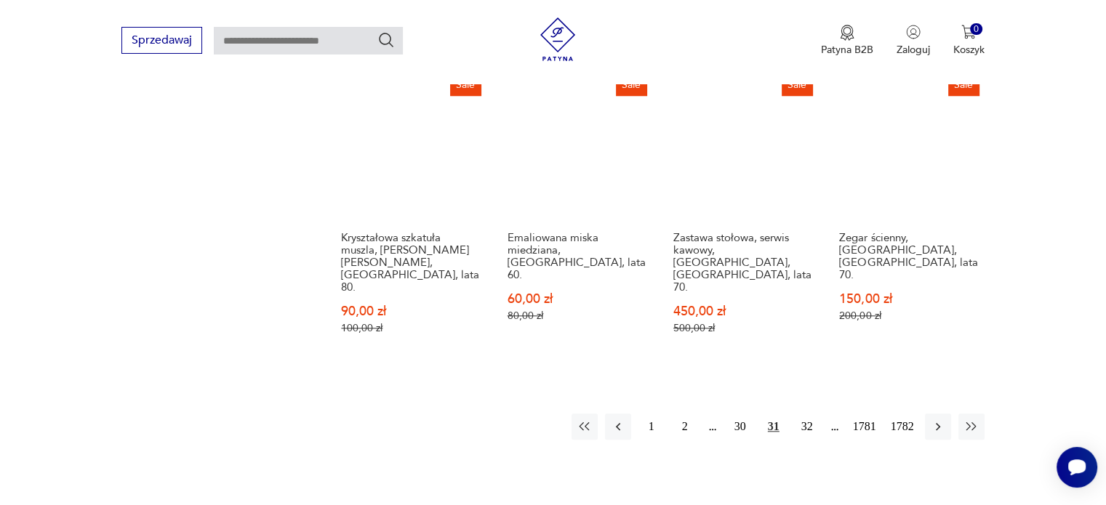
scroll to position [1278, 0]
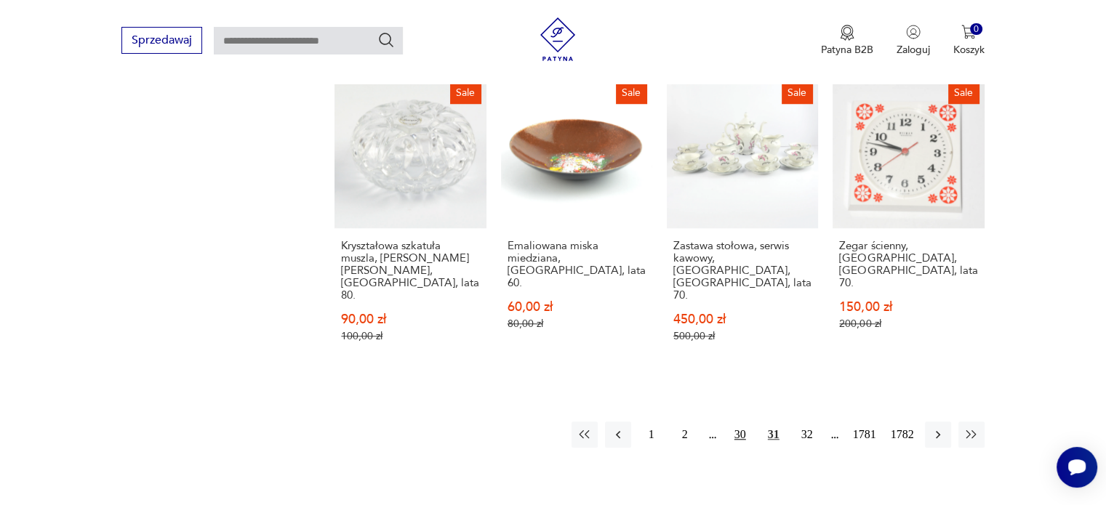
click at [745, 422] on button "30" at bounding box center [740, 435] width 26 height 26
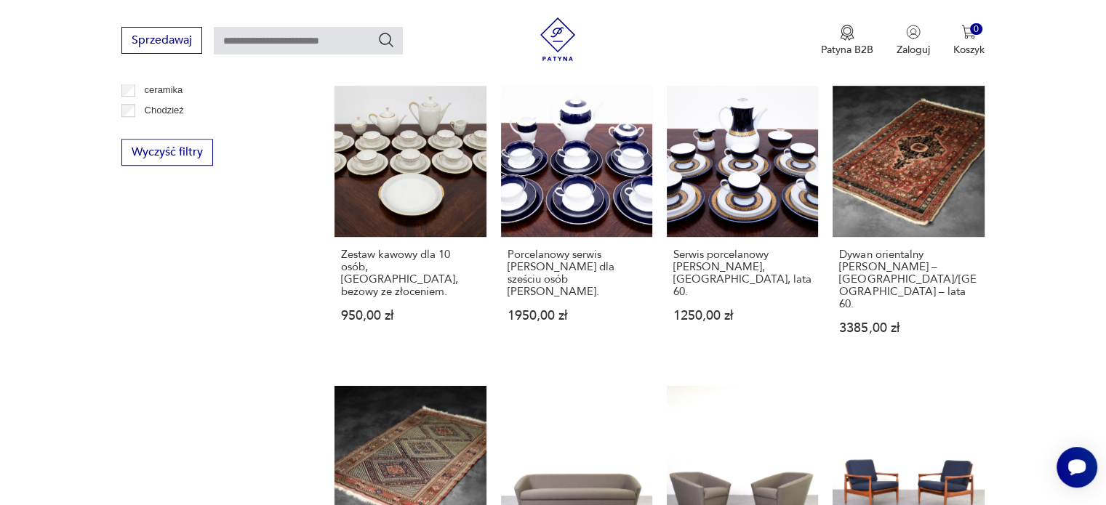
scroll to position [955, 0]
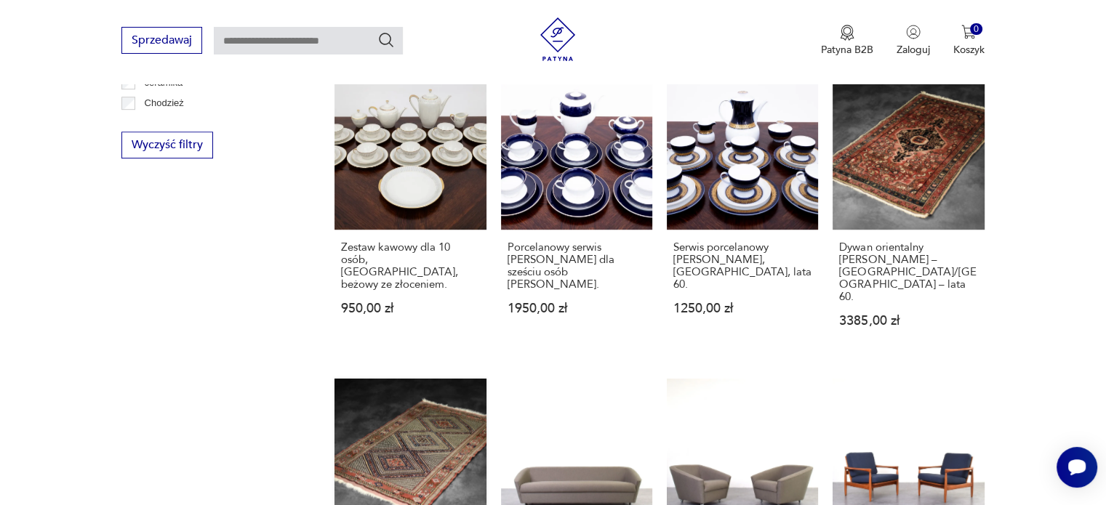
click at [434, 381] on link "Orientalny dywan Shiraz – Persja/[GEOGRAPHIC_DATA] – lata 60. 6995,00 zł" at bounding box center [409, 511] width 151 height 265
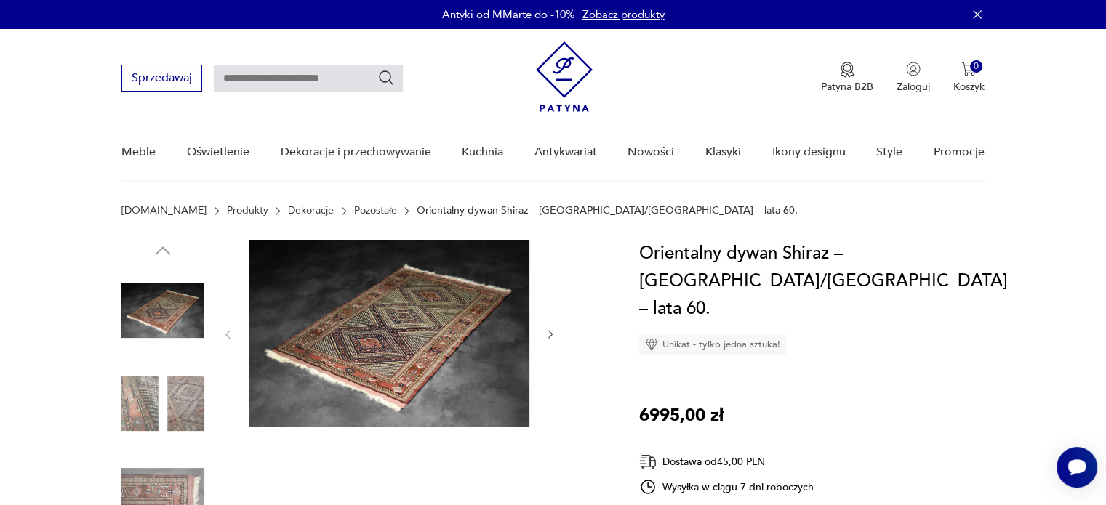
click at [389, 348] on img at bounding box center [389, 333] width 281 height 187
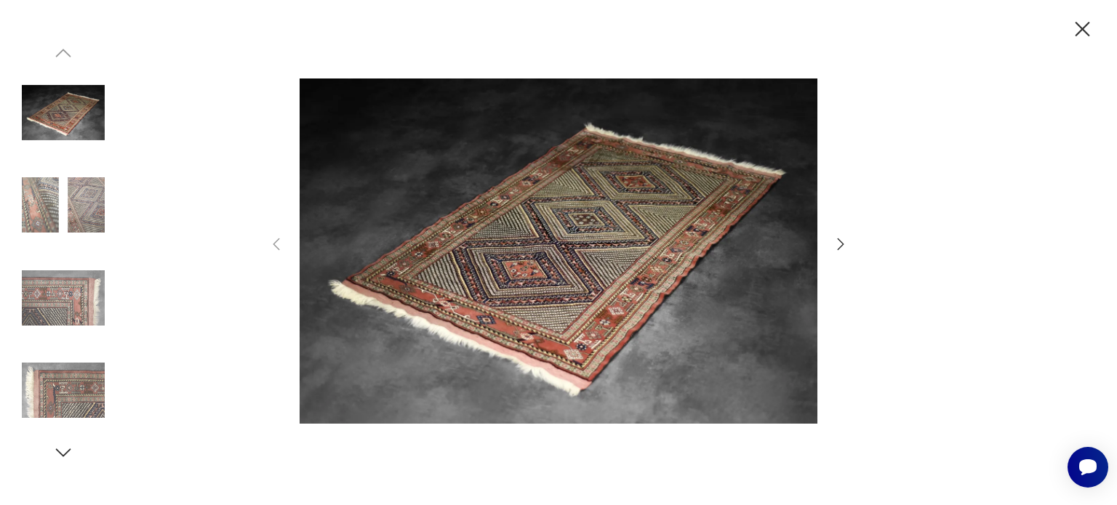
click at [842, 238] on icon "button" at bounding box center [840, 244] width 17 height 17
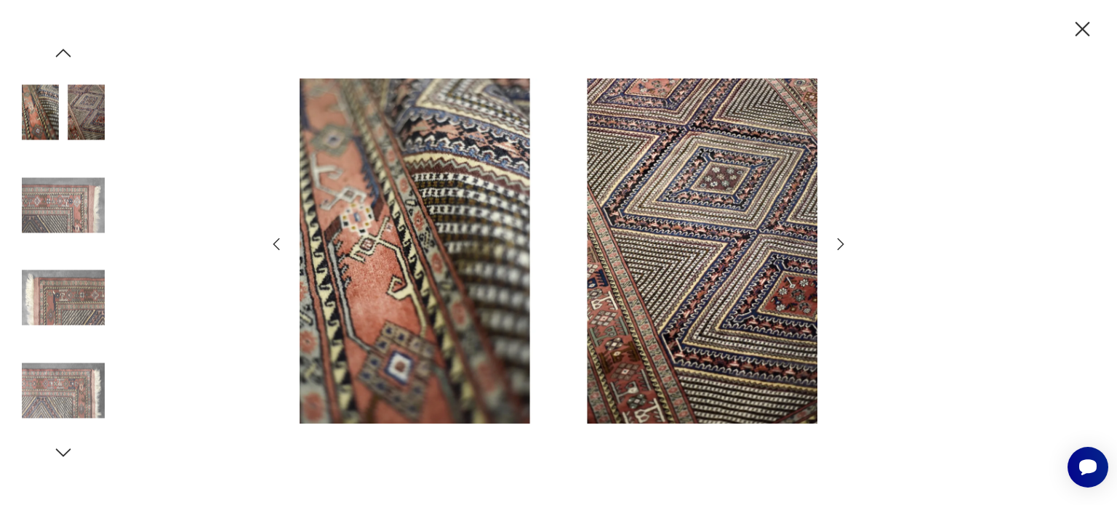
click at [842, 238] on icon "button" at bounding box center [840, 244] width 17 height 17
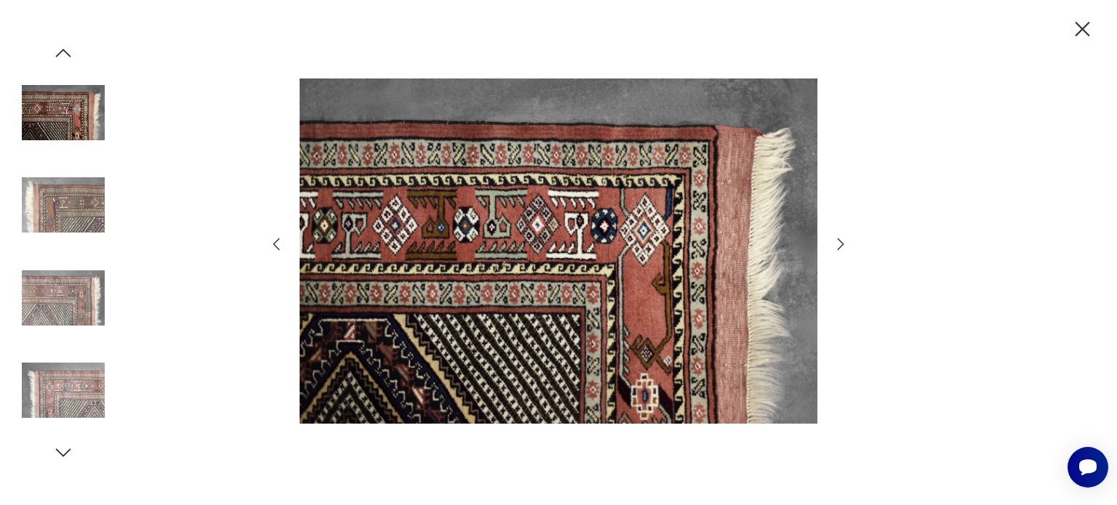
click at [842, 238] on icon "button" at bounding box center [840, 244] width 17 height 17
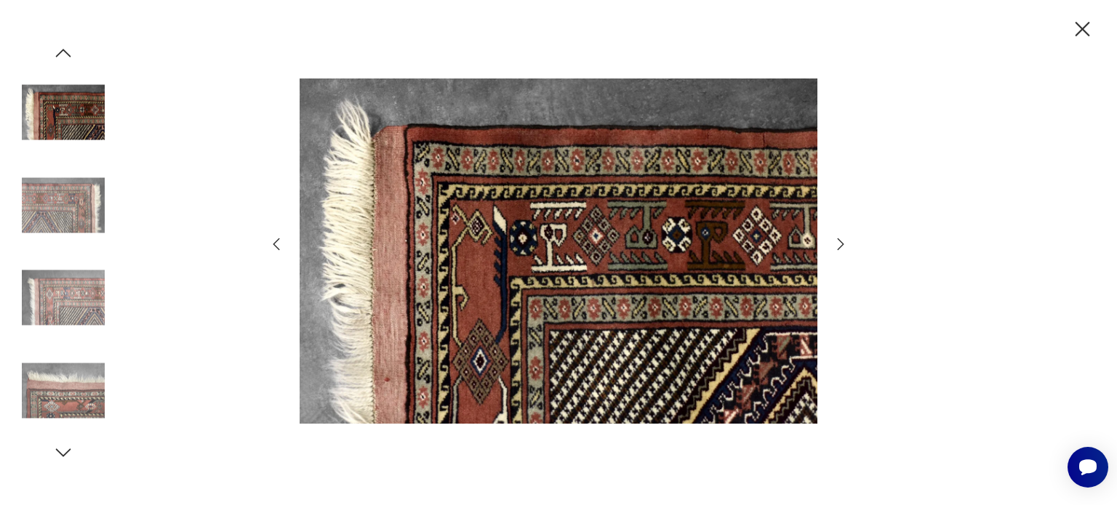
click at [842, 238] on icon "button" at bounding box center [840, 244] width 17 height 17
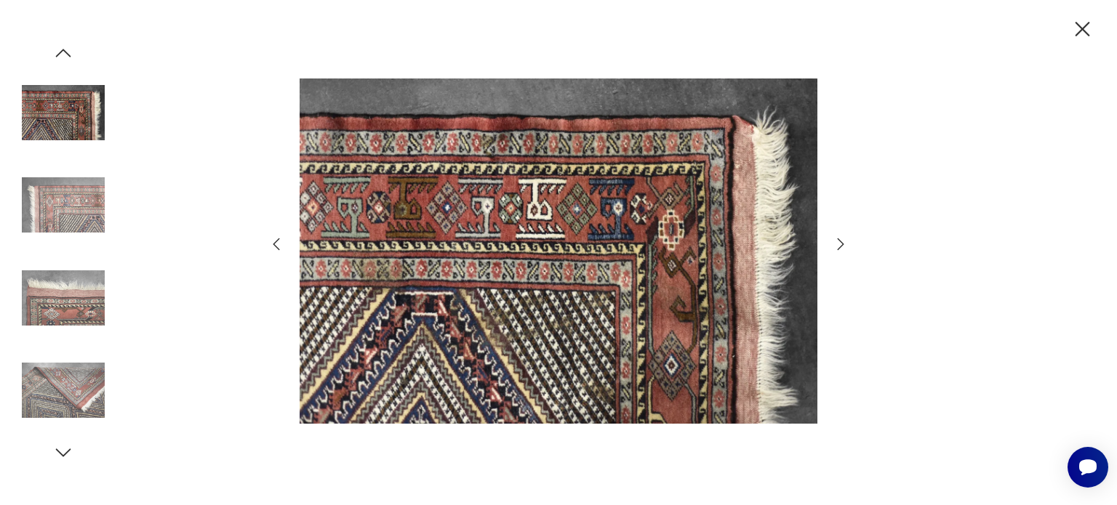
click at [842, 238] on icon "button" at bounding box center [840, 244] width 17 height 17
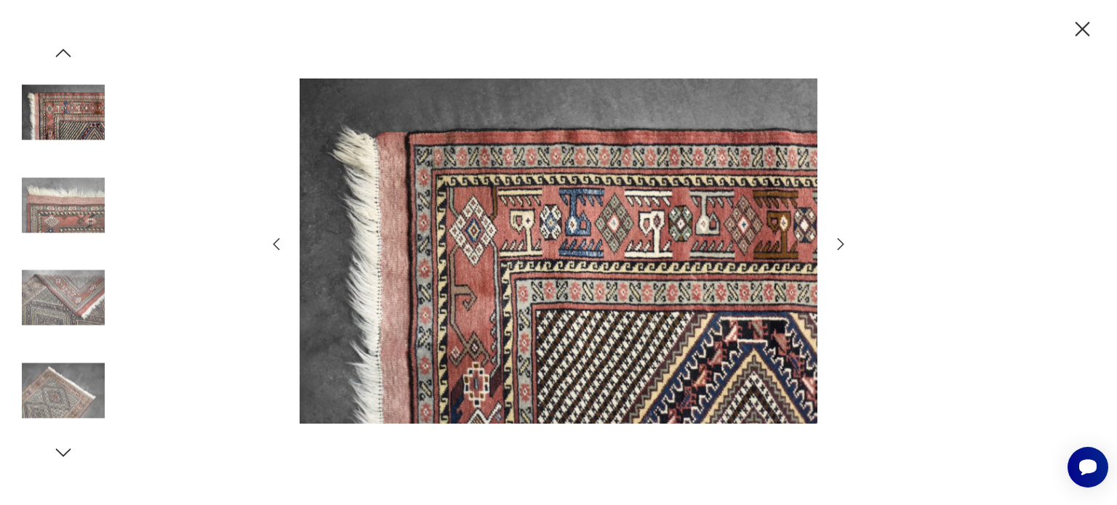
click at [842, 238] on icon "button" at bounding box center [840, 244] width 17 height 17
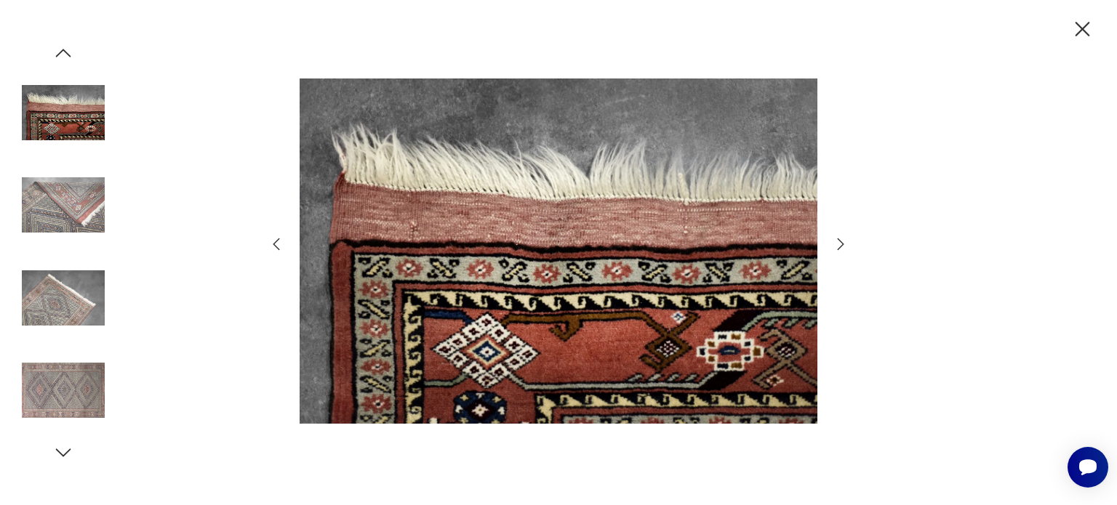
click at [842, 238] on icon "button" at bounding box center [840, 244] width 17 height 17
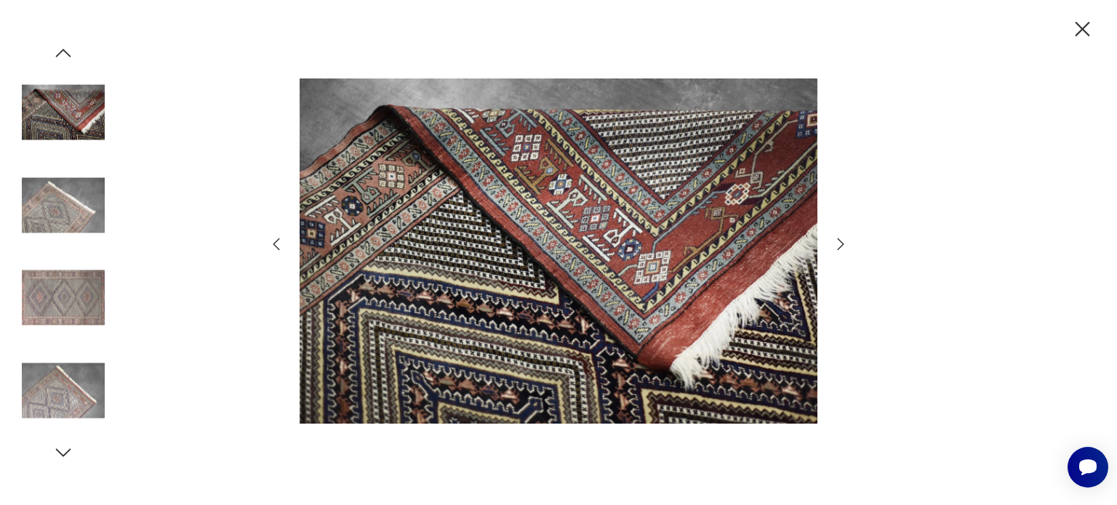
click at [842, 238] on icon "button" at bounding box center [840, 244] width 17 height 17
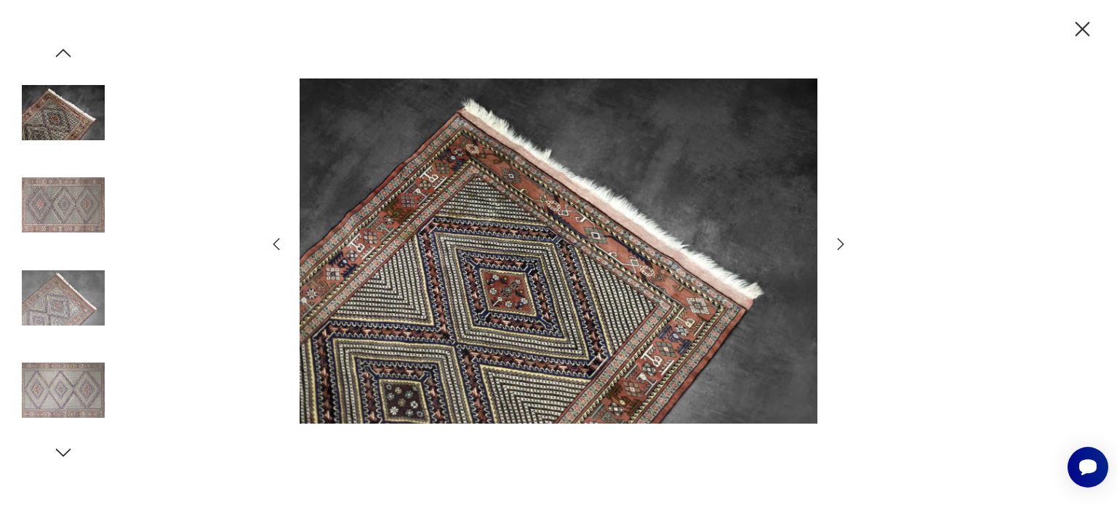
click at [842, 238] on icon "button" at bounding box center [840, 244] width 17 height 17
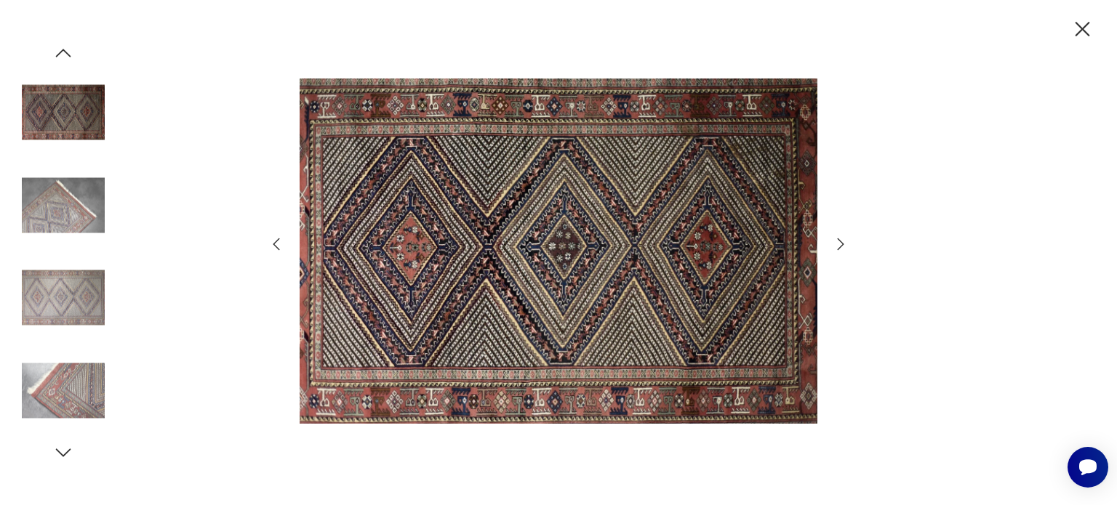
click at [842, 238] on icon "button" at bounding box center [840, 244] width 17 height 17
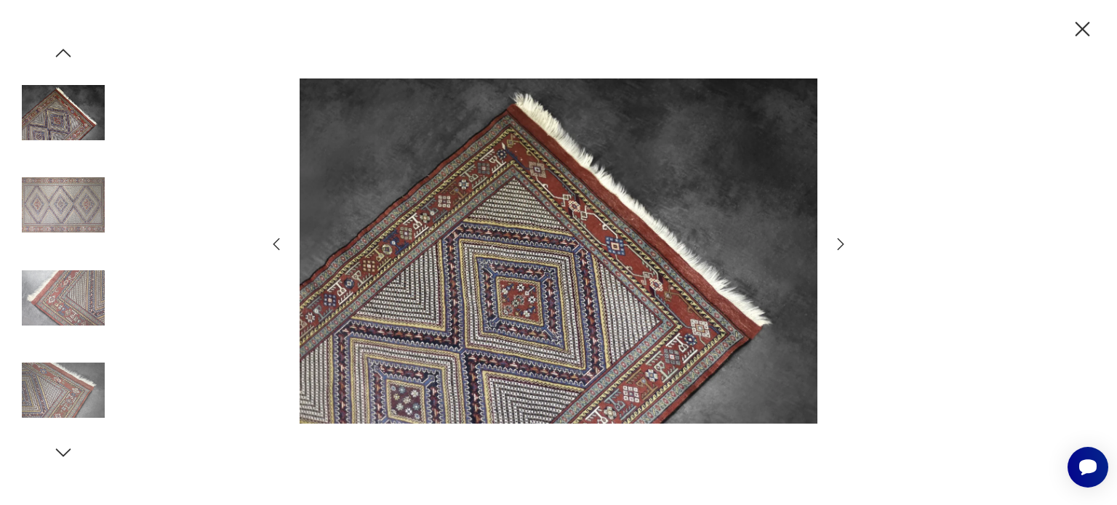
click at [842, 238] on icon "button" at bounding box center [840, 244] width 17 height 17
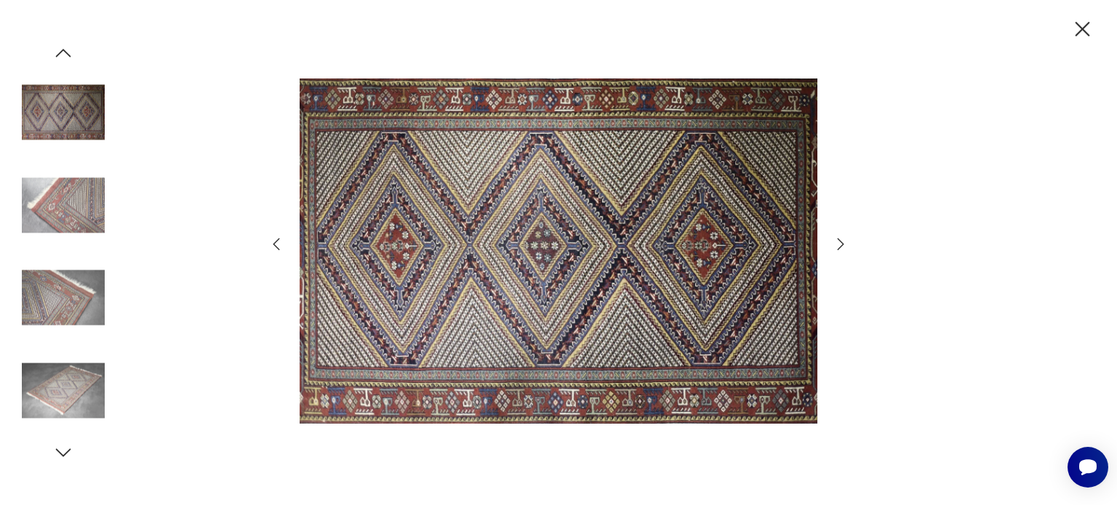
click at [842, 238] on icon "button" at bounding box center [840, 244] width 17 height 17
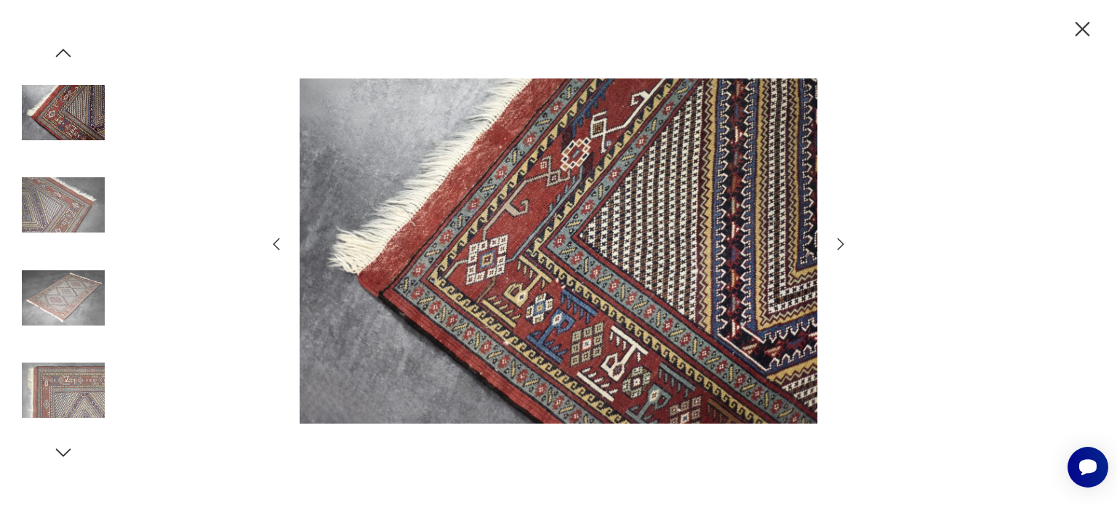
click at [1081, 30] on icon "button" at bounding box center [1082, 29] width 15 height 15
